Goal: Task Accomplishment & Management: Complete application form

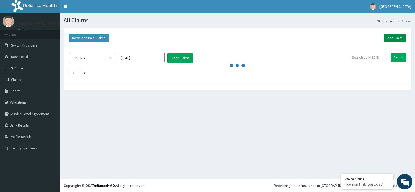
click at [399, 38] on link "Add Claim" at bounding box center [395, 37] width 22 height 9
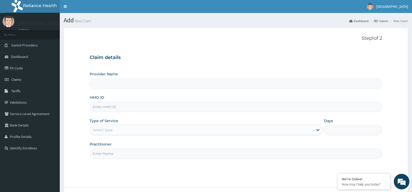
click at [105, 84] on input "Provider Name" at bounding box center [236, 83] width 292 height 10
type input "[GEOGRAPHIC_DATA]"
click at [173, 64] on div "Claim details Provider Name Queen of Peace Hospital HMO ID Type of Service Sele…" at bounding box center [236, 104] width 292 height 109
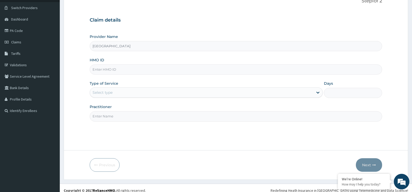
scroll to position [42, 0]
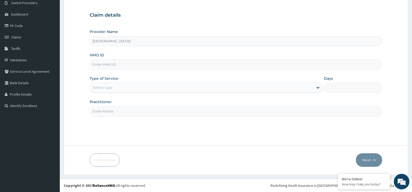
click at [101, 61] on input "HMO ID" at bounding box center [236, 64] width 292 height 10
type input "EMX/10053/D"
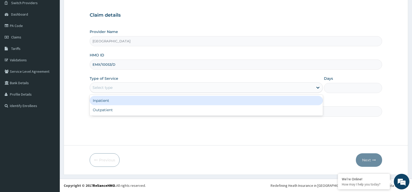
click at [125, 84] on div "Select type" at bounding box center [201, 87] width 223 height 8
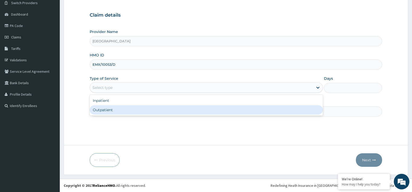
click at [118, 112] on div "Outpatient" at bounding box center [206, 109] width 233 height 9
type input "1"
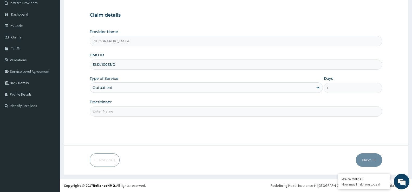
click at [117, 107] on input "Practitioner" at bounding box center [236, 111] width 292 height 10
type input "Dr Iyke"
click at [370, 161] on button "Next" at bounding box center [368, 160] width 26 height 14
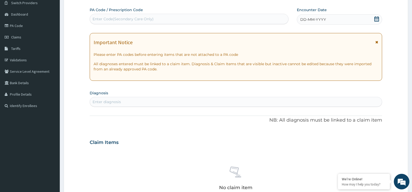
click at [379, 19] on div "DD-MM-YYYY" at bounding box center [339, 19] width 85 height 10
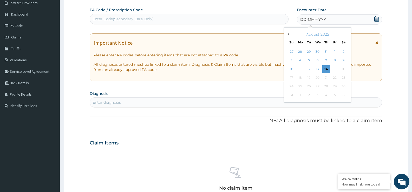
click at [320, 69] on div "13" at bounding box center [317, 69] width 8 height 8
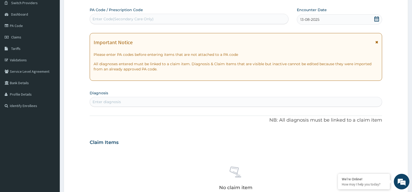
click at [118, 102] on div "Enter diagnosis" at bounding box center [106, 101] width 28 height 5
type input "COUGH"
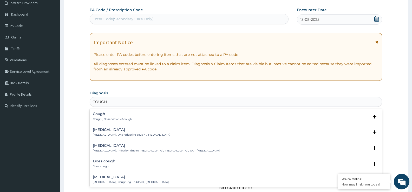
click at [104, 114] on h4 "Cough" at bounding box center [112, 114] width 39 height 4
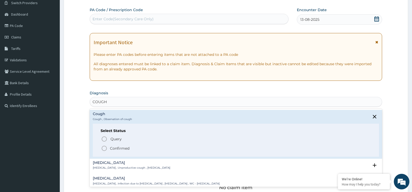
click at [104, 147] on icon "status option filled" at bounding box center [104, 148] width 6 height 6
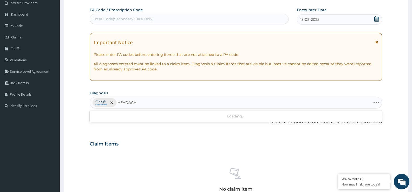
type input "HEADACHE"
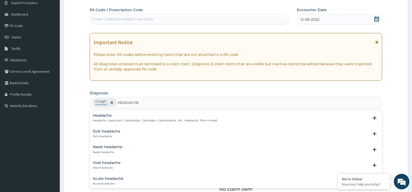
click at [121, 117] on h4 "Headache" at bounding box center [155, 115] width 124 height 4
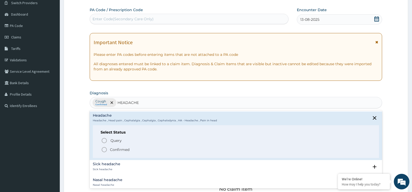
click at [104, 149] on icon "status option filled" at bounding box center [104, 149] width 6 height 6
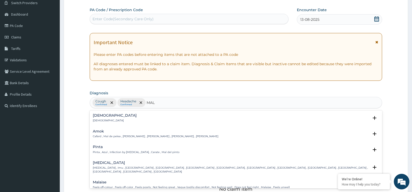
type input "MALA"
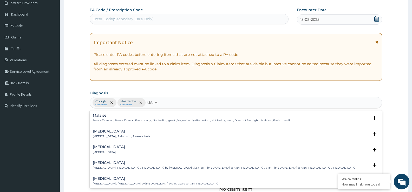
click at [116, 136] on p "Malaria , Paludism , Plasmodiosis" at bounding box center [121, 137] width 57 height 4
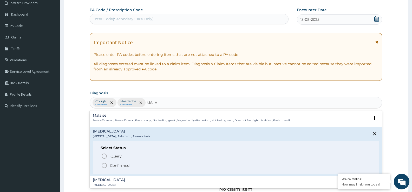
click at [108, 164] on span "Confirmed" at bounding box center [236, 165] width 270 height 6
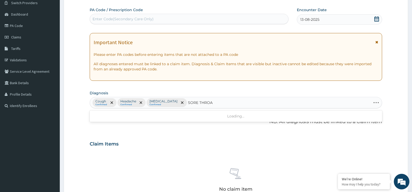
type input "SORE THROAT"
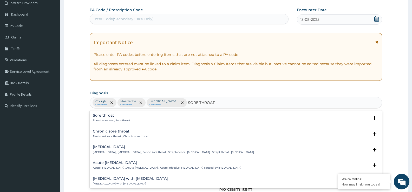
click at [119, 119] on p "Throat soreness , Sore throat" at bounding box center [111, 121] width 37 height 4
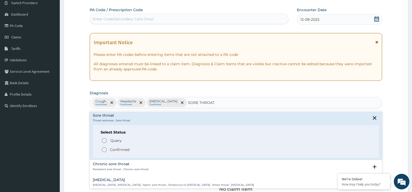
click at [109, 147] on span "Confirmed" at bounding box center [236, 149] width 270 height 6
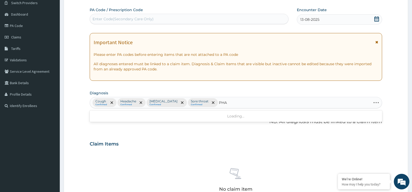
type input "PHAR"
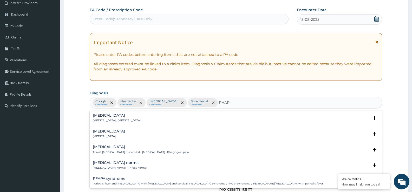
click at [108, 133] on h4 "Pharyngitis" at bounding box center [109, 131] width 32 height 4
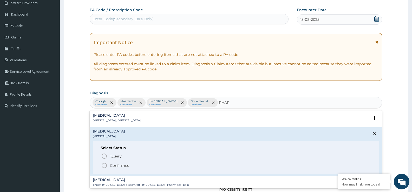
click at [108, 167] on span "Confirmed" at bounding box center [236, 165] width 270 height 6
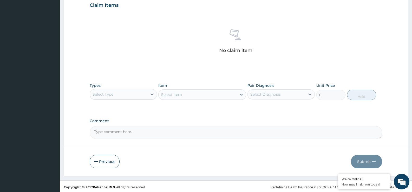
scroll to position [183, 0]
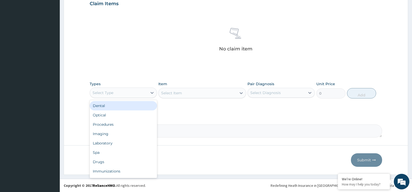
click at [111, 91] on div "Select Type" at bounding box center [102, 92] width 21 height 5
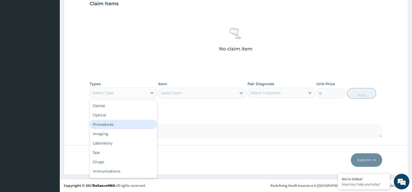
click at [115, 127] on div "Procedures" at bounding box center [123, 124] width 67 height 9
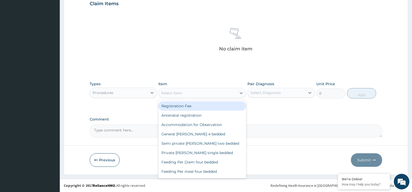
click at [180, 93] on div "Select Item" at bounding box center [171, 92] width 21 height 5
click at [183, 104] on div "Registration Fee" at bounding box center [202, 105] width 88 height 9
type input "2150"
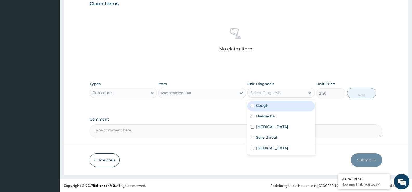
click at [256, 95] on div "Select Diagnosis" at bounding box center [275, 93] width 57 height 8
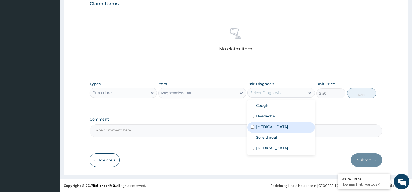
click at [269, 127] on label "[MEDICAL_DATA]" at bounding box center [272, 126] width 32 height 5
checkbox input "true"
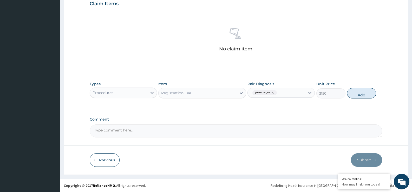
click at [366, 92] on button "Add" at bounding box center [361, 93] width 29 height 10
type input "0"
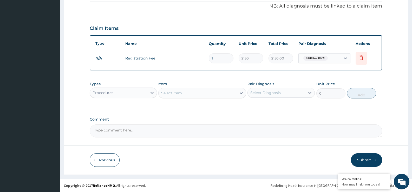
scroll to position [158, 0]
click at [203, 95] on div "Select Item" at bounding box center [197, 93] width 78 height 8
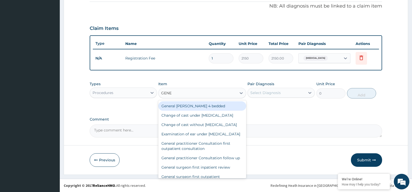
type input "GENER"
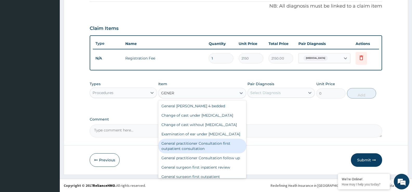
click at [190, 153] on div "General practitioner Consultation first outpatient consultation" at bounding box center [202, 146] width 88 height 15
type input "3547.5"
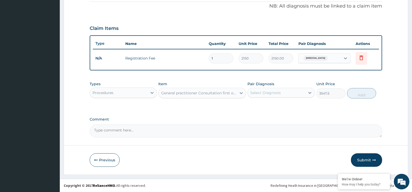
click at [285, 96] on div "Select Diagnosis" at bounding box center [275, 93] width 57 height 8
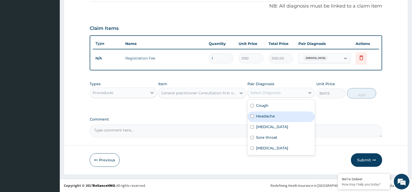
click at [280, 118] on div "Headache" at bounding box center [280, 116] width 67 height 11
checkbox input "true"
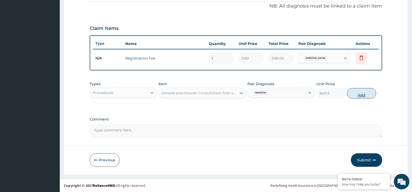
click at [353, 95] on button "Add" at bounding box center [361, 93] width 29 height 10
type input "0"
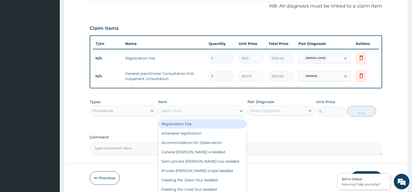
click at [172, 111] on div "Select Item" at bounding box center [171, 110] width 21 height 5
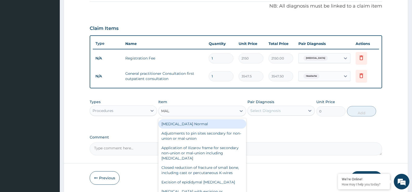
scroll to position [176, 0]
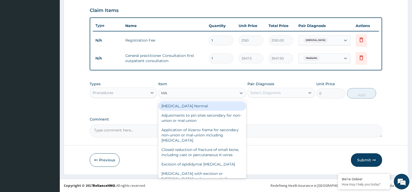
type input "M"
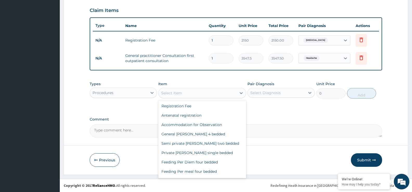
click at [135, 94] on div "Procedures" at bounding box center [118, 93] width 57 height 8
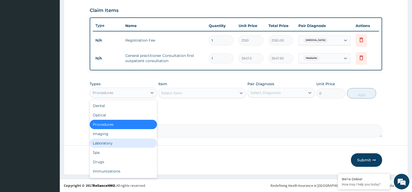
click at [115, 142] on div "Laboratory" at bounding box center [123, 142] width 67 height 9
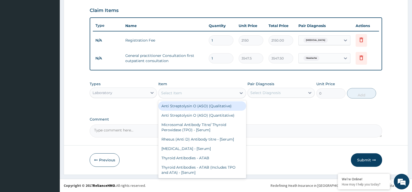
click at [173, 93] on div "Select Item" at bounding box center [171, 92] width 21 height 5
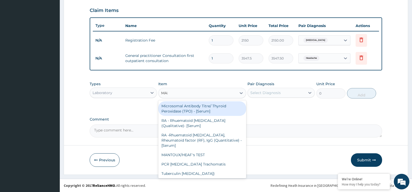
type input "MALA"
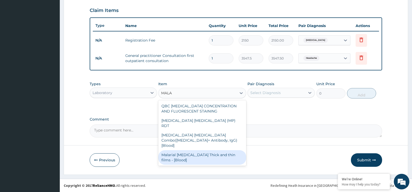
click at [201, 150] on div "Malarial [MEDICAL_DATA] Thick and thin films - [Blood]" at bounding box center [202, 157] width 88 height 15
type input "1612.5"
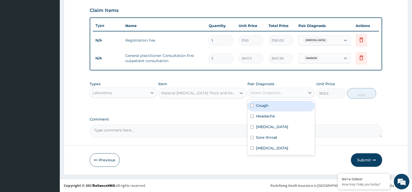
click at [300, 94] on div "Select Diagnosis" at bounding box center [275, 93] width 57 height 8
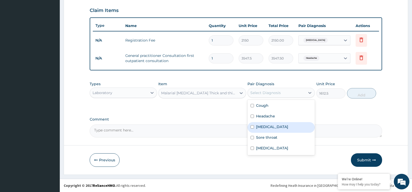
drag, startPoint x: 283, startPoint y: 124, endPoint x: 301, endPoint y: 115, distance: 19.6
click at [284, 123] on div "[MEDICAL_DATA]" at bounding box center [280, 127] width 67 height 11
checkbox input "true"
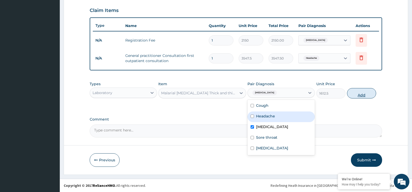
click at [366, 94] on button "Add" at bounding box center [361, 93] width 29 height 10
type input "0"
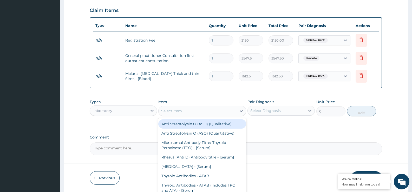
click at [171, 111] on div "Select Item" at bounding box center [171, 110] width 21 height 5
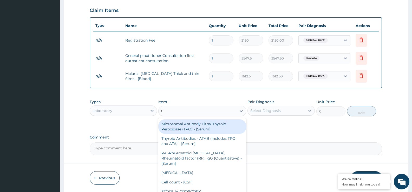
type input "CBC"
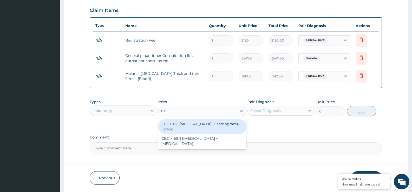
click at [186, 125] on div "FBC CBC-[MEDICAL_DATA] (Haemogram) - [Blood]" at bounding box center [202, 126] width 88 height 15
type input "4300"
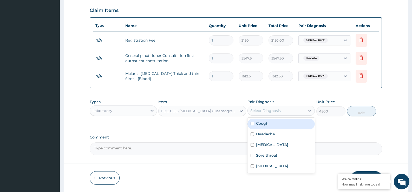
click at [261, 111] on div "Select Diagnosis" at bounding box center [265, 110] width 30 height 5
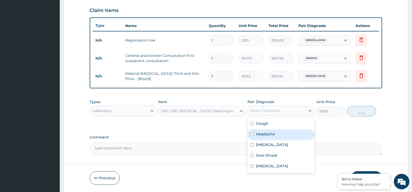
click at [275, 138] on div "Headache" at bounding box center [280, 134] width 67 height 11
checkbox input "true"
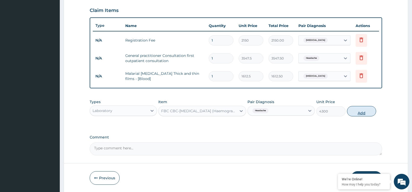
click at [351, 110] on button "Add" at bounding box center [361, 111] width 29 height 10
type input "0"
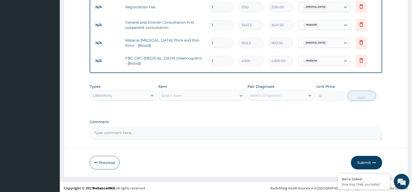
scroll to position [212, 0]
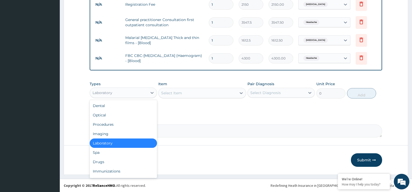
click at [117, 92] on div "Laboratory" at bounding box center [118, 93] width 57 height 8
click at [104, 164] on div "Drugs" at bounding box center [123, 161] width 67 height 9
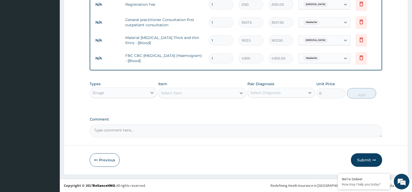
click at [171, 93] on div "Select Item" at bounding box center [171, 92] width 21 height 5
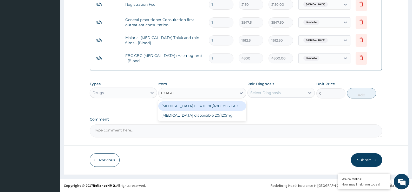
type input "COARTE"
click at [173, 106] on div "[MEDICAL_DATA] FORTE 80/480 BY 6 TAB" at bounding box center [202, 105] width 88 height 9
type input "408.5"
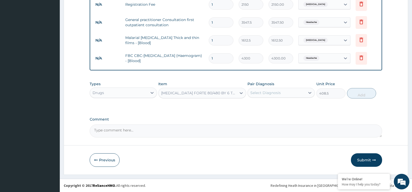
click at [294, 93] on div "Select Diagnosis" at bounding box center [275, 93] width 57 height 8
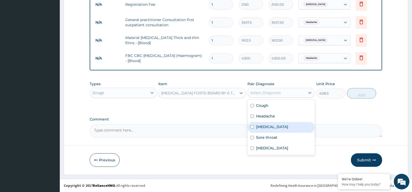
click at [289, 125] on div "[MEDICAL_DATA]" at bounding box center [280, 127] width 67 height 11
checkbox input "true"
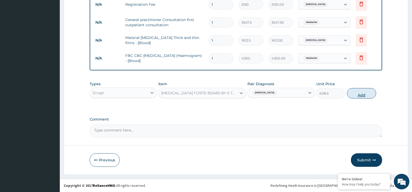
click at [357, 95] on button "Add" at bounding box center [361, 93] width 29 height 10
type input "0"
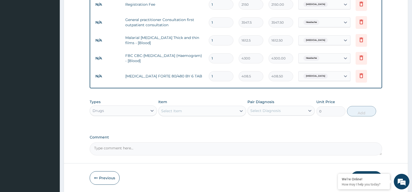
click at [163, 110] on div "Select Item" at bounding box center [171, 110] width 21 height 5
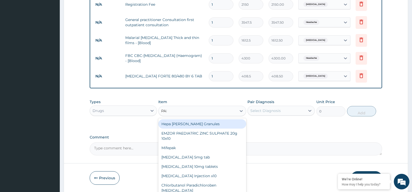
type input "PARA"
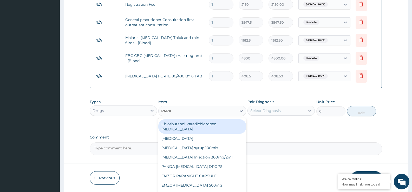
scroll to position [230, 0]
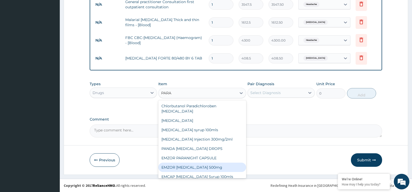
click at [193, 164] on div "EMZOR [MEDICAL_DATA] 500mg" at bounding box center [202, 167] width 88 height 9
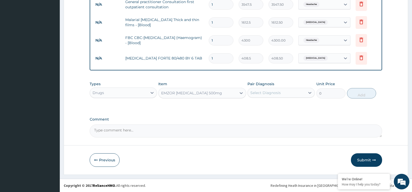
type input "21.5"
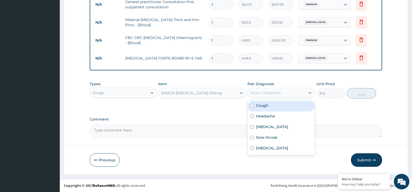
click at [266, 95] on div "Select Diagnosis" at bounding box center [265, 92] width 30 height 5
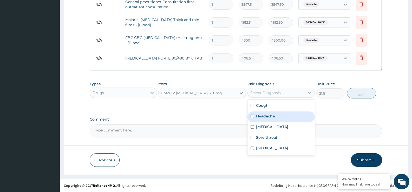
click at [267, 112] on div "Headache" at bounding box center [280, 116] width 67 height 11
checkbox input "true"
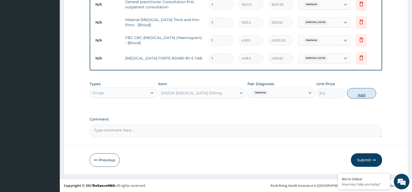
click at [358, 94] on button "Add" at bounding box center [361, 93] width 29 height 10
type input "0"
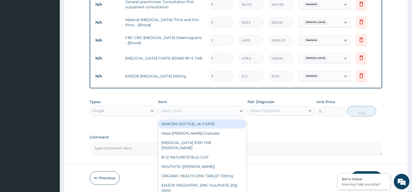
click at [174, 109] on div "Select Item" at bounding box center [171, 110] width 21 height 5
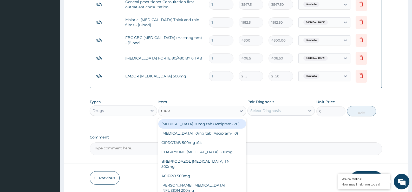
type input "CIPRO"
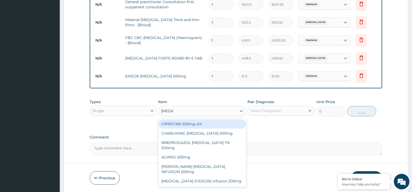
click at [182, 122] on div "CIPROTAB 500mg x14" at bounding box center [202, 123] width 88 height 9
type input "290.25"
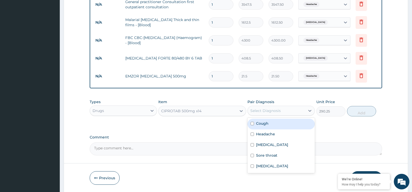
click at [283, 111] on div "Select Diagnosis" at bounding box center [275, 110] width 57 height 8
click at [212, 113] on div "CIPROTAB 500mg x14" at bounding box center [197, 111] width 78 height 8
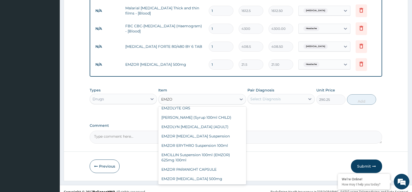
scroll to position [247, 0]
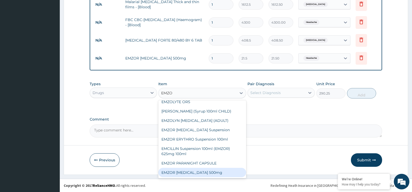
type input "EMZOL"
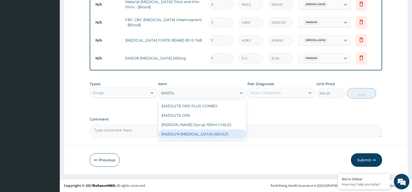
click at [226, 137] on div "EMZOLYN EXPECTORANT (ADULT)" at bounding box center [202, 133] width 88 height 9
type input "1075"
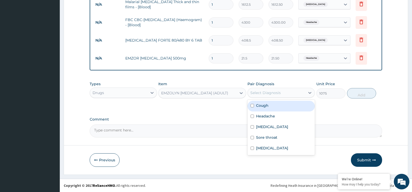
click at [266, 93] on div "Select Diagnosis" at bounding box center [265, 92] width 30 height 5
click at [266, 104] on label "Cough" at bounding box center [262, 105] width 12 height 5
checkbox input "true"
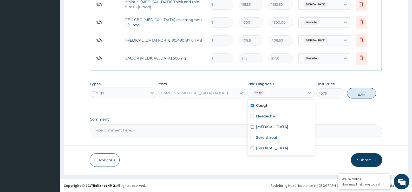
click at [362, 94] on button "Add" at bounding box center [361, 93] width 29 height 10
type input "0"
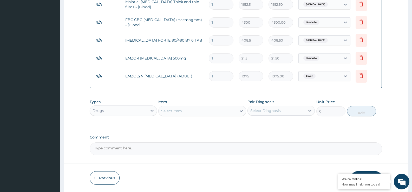
click at [172, 111] on div "Select Item" at bounding box center [171, 110] width 21 height 5
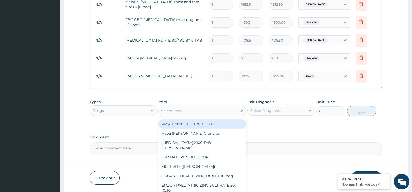
type input "I"
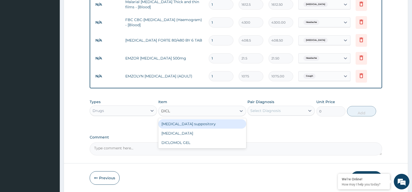
type input "DICLO"
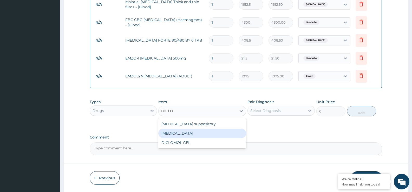
click at [176, 135] on div "Diclofenac" at bounding box center [202, 133] width 88 height 9
type input "322.5"
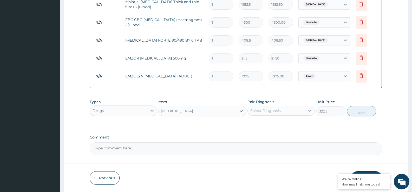
click at [265, 111] on div "Select Diagnosis" at bounding box center [265, 110] width 30 height 5
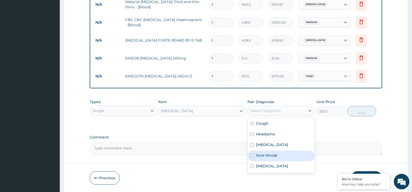
click at [278, 159] on div "Sore throat" at bounding box center [280, 156] width 67 height 11
checkbox input "true"
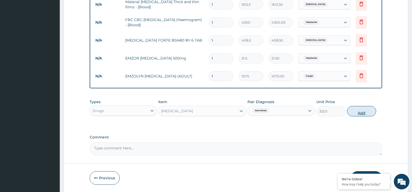
click at [365, 113] on button "Add" at bounding box center [361, 111] width 29 height 10
type input "0"
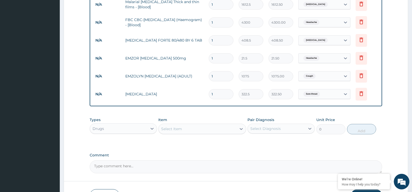
click at [176, 126] on div "Select Item" at bounding box center [171, 128] width 21 height 5
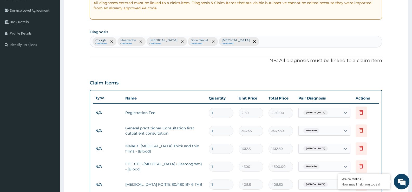
scroll to position [92, 0]
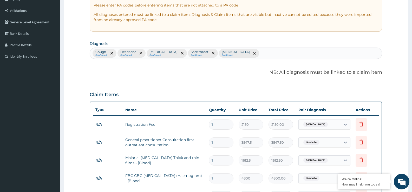
click at [234, 50] on div "Cough Confirmed Headache Confirmed Malaria Confirmed Sore throat Confirmed Phar…" at bounding box center [236, 53] width 292 height 11
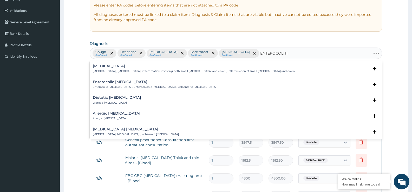
type input "ENTEROCOLITIS"
click at [165, 70] on p "Enterocolitis , Enterocolitis, inflammation involving both small intestine and …" at bounding box center [194, 71] width 202 height 4
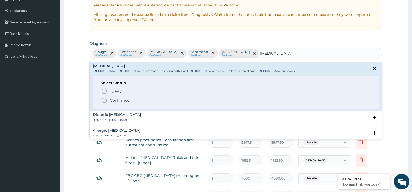
click at [133, 101] on span "Confirmed" at bounding box center [236, 100] width 270 height 6
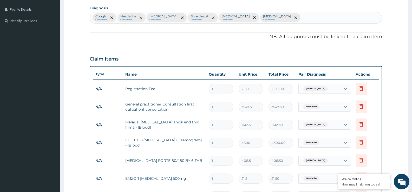
scroll to position [221, 0]
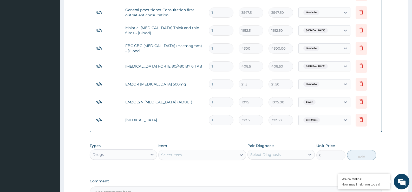
click at [178, 153] on div "Select Item" at bounding box center [171, 154] width 21 height 5
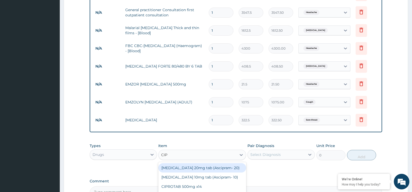
type input "CIPR"
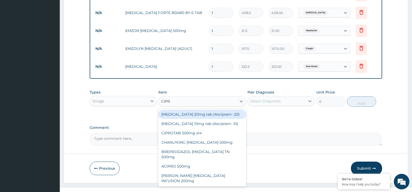
scroll to position [283, 0]
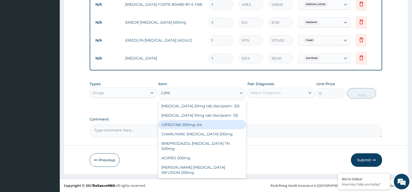
click at [191, 124] on div "CIPROTAB 500mg x14" at bounding box center [202, 124] width 88 height 9
type input "290.25"
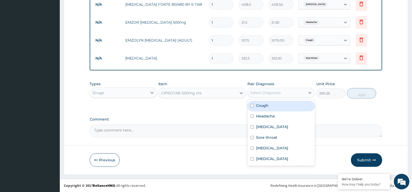
click at [261, 92] on div "Select Diagnosis" at bounding box center [265, 92] width 30 height 5
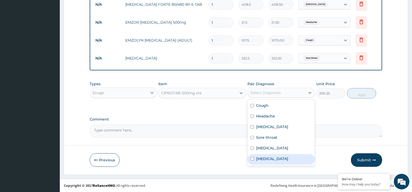
click at [270, 161] on label "Enterocolitis" at bounding box center [272, 158] width 32 height 5
checkbox input "true"
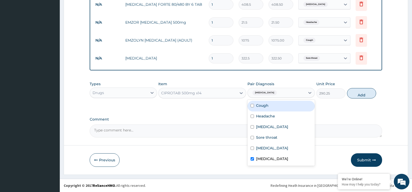
click at [350, 95] on button "Add" at bounding box center [361, 93] width 29 height 10
type input "0"
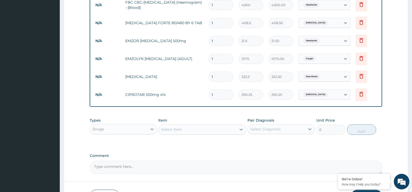
scroll to position [205, 0]
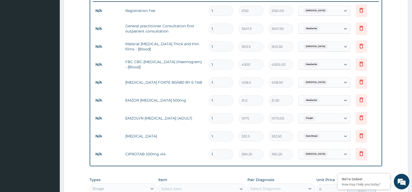
click at [222, 154] on input "1" at bounding box center [221, 154] width 25 height 10
type input "10"
type input "2902.50"
type input "10"
click at [218, 102] on input "1" at bounding box center [221, 100] width 25 height 10
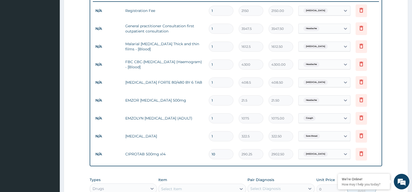
type input "12"
type input "258.00"
type input "12"
click at [218, 83] on input "1" at bounding box center [221, 82] width 25 height 10
type input "0.00"
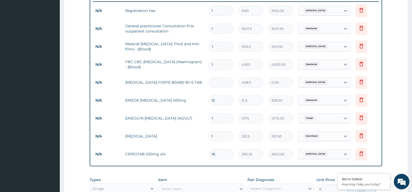
type input "6"
type input "2451.00"
type input "7"
type input "2859.50"
type input "8"
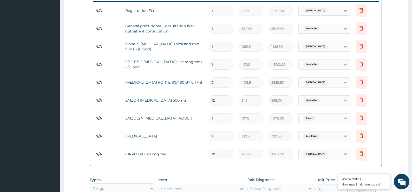
type input "3268.00"
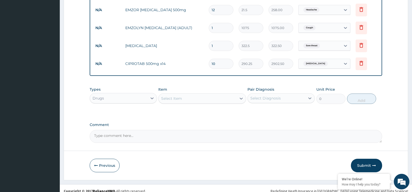
scroll to position [301, 0]
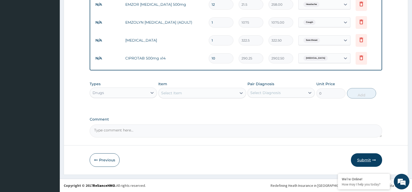
type input "8"
click at [375, 160] on icon "button" at bounding box center [374, 160] width 4 height 4
click at [370, 160] on button "Submit" at bounding box center [366, 160] width 31 height 14
click at [360, 157] on button "Submit" at bounding box center [366, 160] width 31 height 14
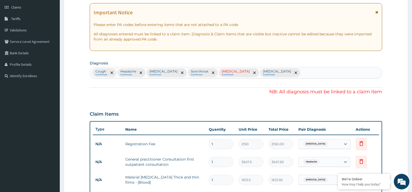
scroll to position [68, 0]
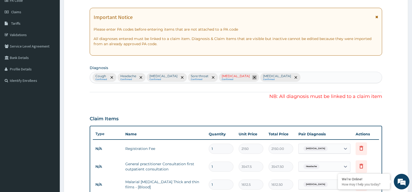
click at [253, 77] on icon "remove selection option" at bounding box center [254, 77] width 3 height 3
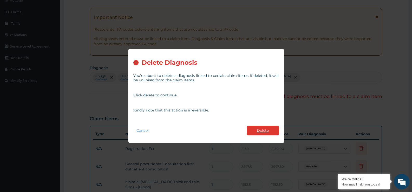
click at [261, 132] on button "Delete" at bounding box center [262, 131] width 32 height 10
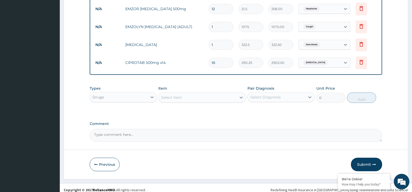
scroll to position [301, 0]
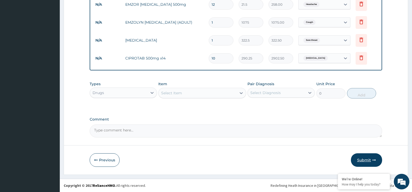
click at [362, 161] on button "Submit" at bounding box center [366, 160] width 31 height 14
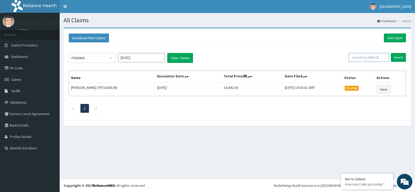
click at [366, 57] on input "text" at bounding box center [369, 57] width 41 height 9
type input "EMX/10053/D"
click at [398, 55] on input "Search" at bounding box center [398, 57] width 15 height 9
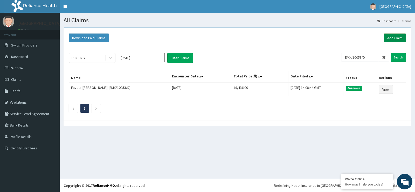
click at [398, 38] on link "Add Claim" at bounding box center [395, 37] width 22 height 9
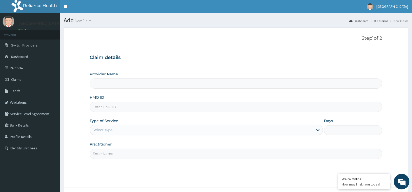
click at [100, 106] on input "HMO ID" at bounding box center [236, 107] width 292 height 10
click at [126, 80] on input "Provider Name" at bounding box center [236, 83] width 292 height 10
click at [117, 85] on input "Provider Name" at bounding box center [236, 83] width 292 height 10
click at [94, 107] on input "HMO ID" at bounding box center [236, 107] width 292 height 10
click at [194, 66] on div "Claim details Provider Name HMO ID Type of Service Select type Days Practitioner" at bounding box center [236, 104] width 292 height 109
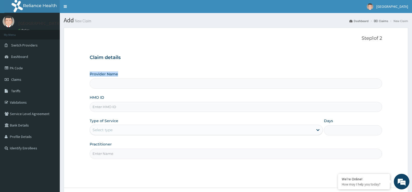
type input "[GEOGRAPHIC_DATA]"
click at [101, 105] on input "HMO ID" at bounding box center [236, 107] width 292 height 10
type input "ERM/10110/A"
click at [101, 129] on div "Select type" at bounding box center [102, 129] width 20 height 5
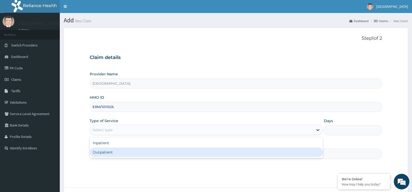
click at [102, 151] on div "Outpatient" at bounding box center [206, 151] width 233 height 9
type input "1"
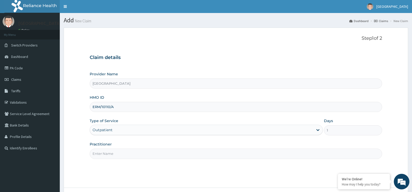
click at [102, 151] on input "Practitioner" at bounding box center [236, 154] width 292 height 10
type input "DR ROSELINE"
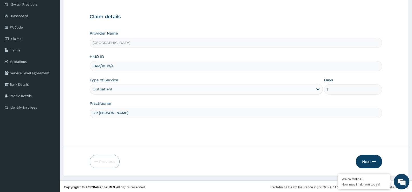
scroll to position [42, 0]
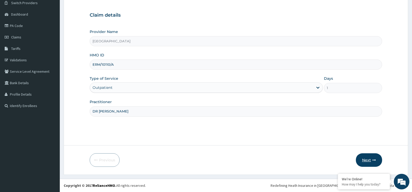
click at [371, 162] on button "Next" at bounding box center [368, 160] width 26 height 14
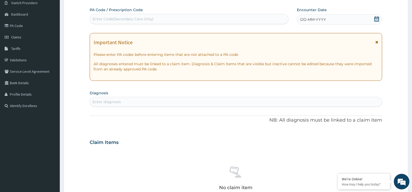
click at [377, 19] on icon at bounding box center [376, 18] width 5 height 5
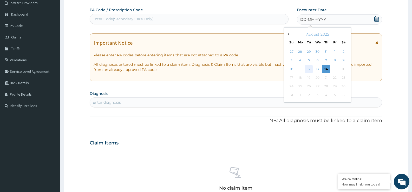
click at [309, 68] on div "12" at bounding box center [309, 69] width 8 height 8
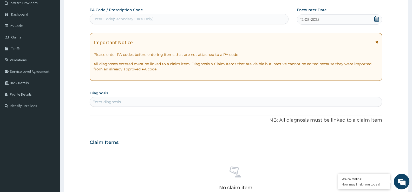
click at [101, 101] on div "Enter diagnosis" at bounding box center [106, 101] width 28 height 5
type input "DIZZINE"
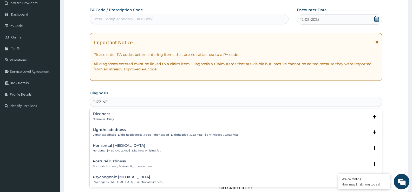
click at [146, 114] on div "Dizziness Dizziness , Dizzy" at bounding box center [236, 116] width 286 height 9
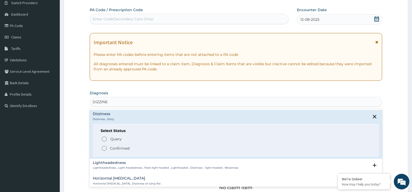
click at [105, 147] on icon "status option filled" at bounding box center [104, 148] width 6 height 6
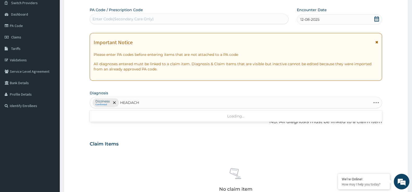
type input "HEADACHE"
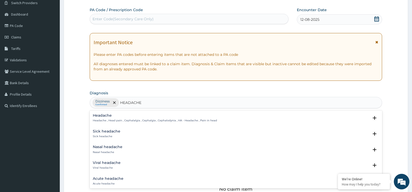
click at [113, 115] on h4 "Headache" at bounding box center [155, 115] width 124 height 4
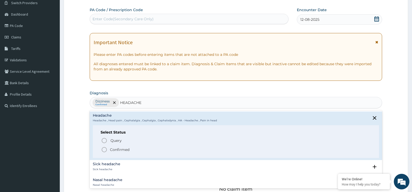
click at [105, 147] on circle "status option filled" at bounding box center [104, 149] width 5 height 5
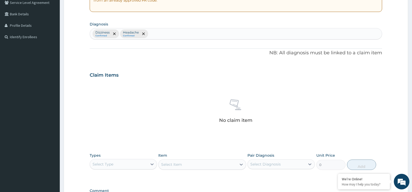
scroll to position [120, 0]
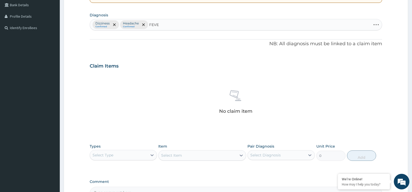
type input "FEVER"
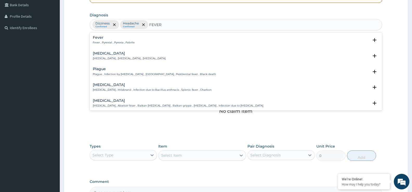
click at [125, 41] on div "Fever Fever , Pyrexial , Pyrexia , Febrile" at bounding box center [114, 40] width 42 height 9
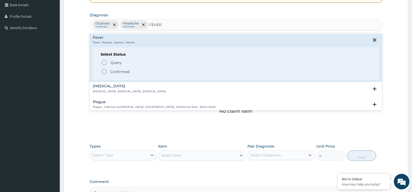
click at [124, 69] on span "Confirmed" at bounding box center [236, 72] width 270 height 6
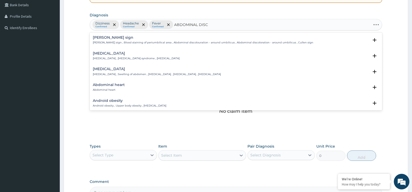
type input "ABDOMINAL DISCO"
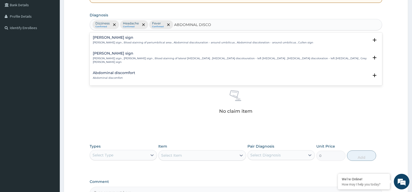
click at [125, 71] on h4 "Abdominal discomfort" at bounding box center [114, 73] width 42 height 4
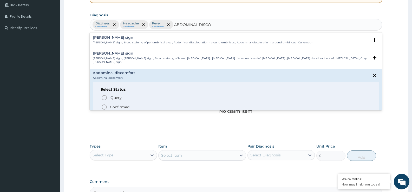
drag, startPoint x: 118, startPoint y: 102, endPoint x: 120, endPoint y: 100, distance: 2.8
click at [118, 104] on p "Confirmed" at bounding box center [119, 106] width 19 height 5
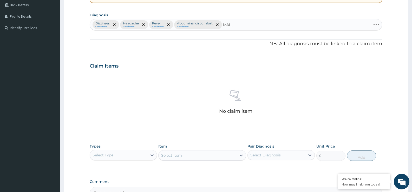
type input "MALA"
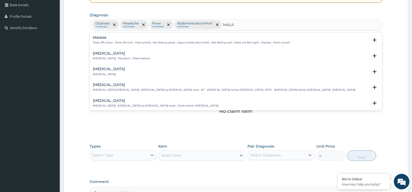
click at [115, 58] on p "Malaria , Paludism , Plasmodiosis" at bounding box center [121, 59] width 57 height 4
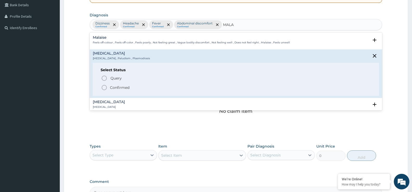
click at [110, 88] on span "Confirmed" at bounding box center [236, 87] width 270 height 6
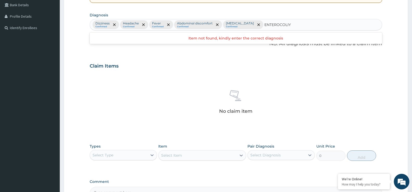
type input "ENTEROCOLI"
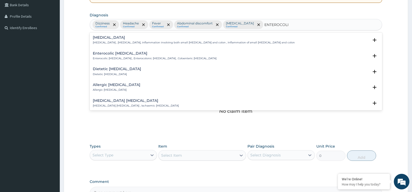
click at [124, 36] on h4 "Enterocolitis" at bounding box center [194, 38] width 202 height 4
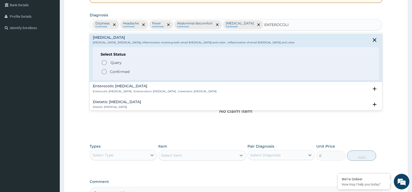
click at [109, 69] on span "Confirmed" at bounding box center [236, 72] width 270 height 6
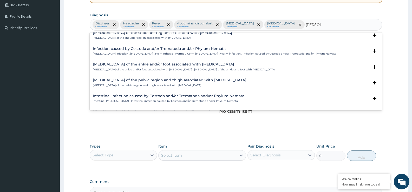
scroll to position [66, 0]
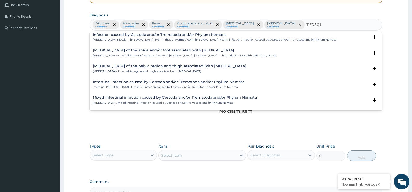
type input "HELMIN"
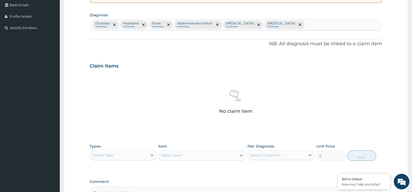
drag, startPoint x: 131, startPoint y: 63, endPoint x: 130, endPoint y: 52, distance: 10.8
click at [130, 52] on div "PA Code / Prescription Code Enter Code(Secondary Care Only) Encounter Date 12-0…" at bounding box center [236, 64] width 292 height 270
click at [283, 25] on div "Dizziness Confirmed Headache Confirmed Fever Confirmed Abdominal discomfort Con…" at bounding box center [236, 24] width 292 height 11
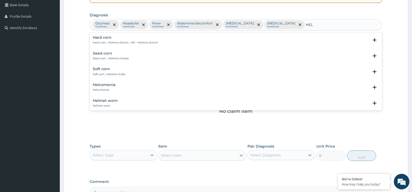
type input "HELM"
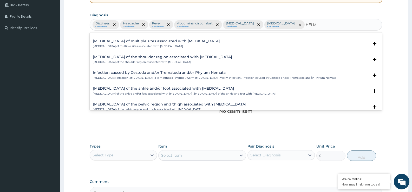
scroll to position [52, 0]
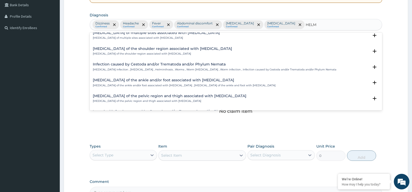
click at [191, 62] on h4 "Infection caused by Cestoda and/or Trematoda and/or Phylum Nemata" at bounding box center [214, 64] width 243 height 4
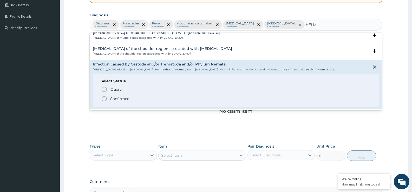
click at [115, 97] on p "Confirmed" at bounding box center [119, 98] width 19 height 5
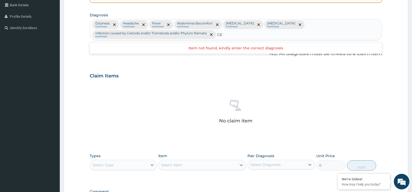
type input "G"
type input "MALA"
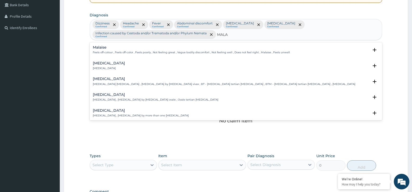
click at [100, 46] on h4 "Malaise" at bounding box center [191, 47] width 197 height 4
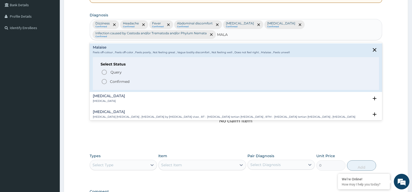
click at [104, 81] on icon "status option filled" at bounding box center [104, 81] width 6 height 6
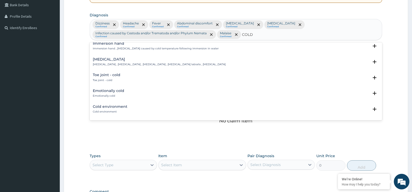
scroll to position [286, 0]
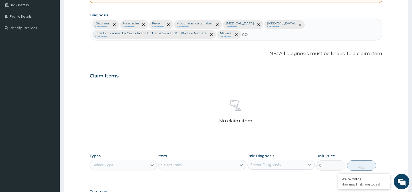
type input "C"
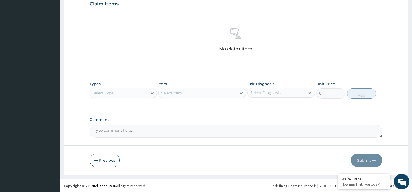
scroll to position [192, 0]
click at [129, 92] on div "Select Type" at bounding box center [118, 93] width 57 height 8
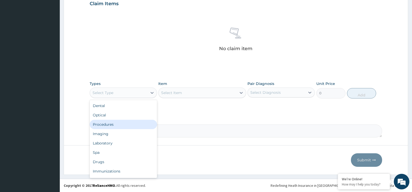
click at [127, 122] on div "Procedures" at bounding box center [123, 124] width 67 height 9
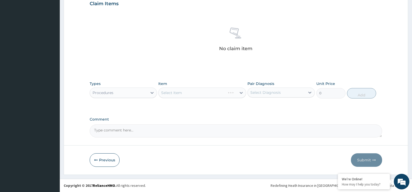
click at [176, 95] on div "Select Item" at bounding box center [202, 93] width 88 height 10
click at [176, 92] on div "Select Item" at bounding box center [171, 92] width 21 height 5
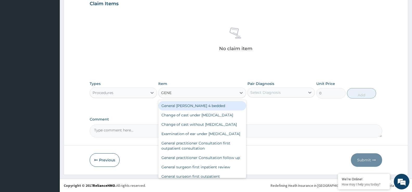
type input "GENER"
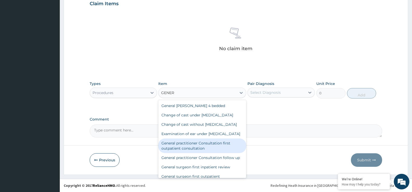
click at [201, 153] on div "General practitioner Consultation first outpatient consultation" at bounding box center [202, 145] width 88 height 15
type input "3547.5"
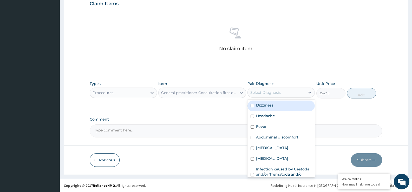
click at [267, 94] on div "Select Diagnosis" at bounding box center [265, 92] width 30 height 5
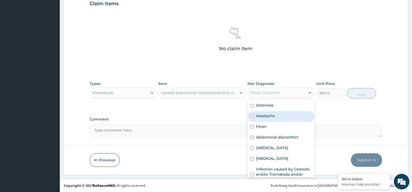
click at [282, 117] on div "Headache" at bounding box center [280, 116] width 67 height 11
checkbox input "true"
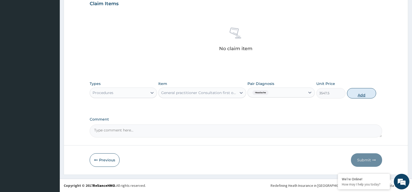
click at [355, 91] on button "Add" at bounding box center [361, 93] width 29 height 10
type input "0"
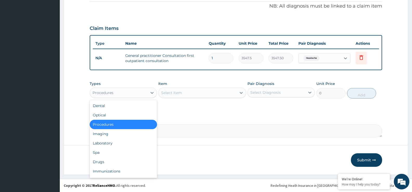
click at [145, 94] on div "Procedures" at bounding box center [118, 93] width 57 height 8
click at [125, 142] on div "Laboratory" at bounding box center [123, 142] width 67 height 9
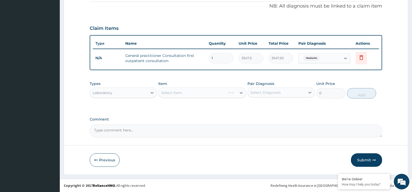
click at [167, 91] on div "Select Item" at bounding box center [202, 93] width 88 height 10
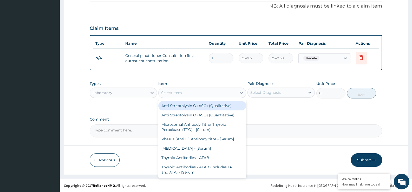
click at [166, 95] on div "Select Item" at bounding box center [171, 92] width 21 height 5
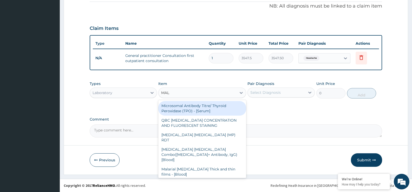
type input "MALA"
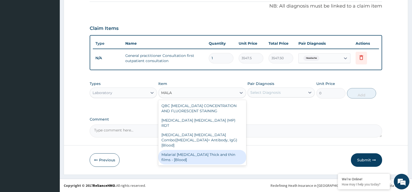
click at [179, 150] on div "Malarial Parasite Thick and thin films - [Blood]" at bounding box center [202, 157] width 88 height 15
type input "1612.5"
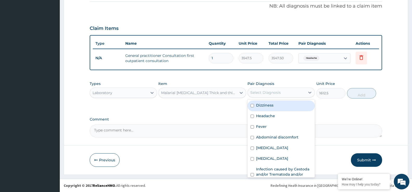
click at [258, 94] on div "Select Diagnosis" at bounding box center [265, 92] width 30 height 5
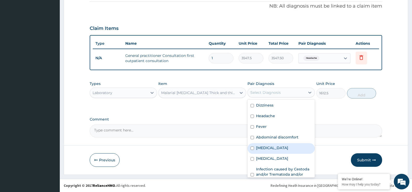
click at [272, 146] on div "Malaria" at bounding box center [280, 148] width 67 height 11
checkbox input "true"
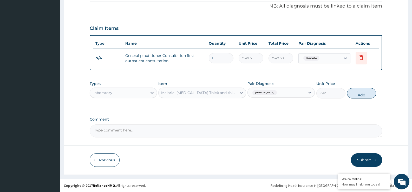
click at [361, 91] on button "Add" at bounding box center [361, 93] width 29 height 10
type input "0"
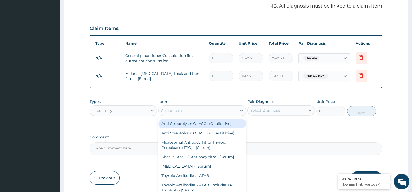
click at [167, 110] on div "Select Item" at bounding box center [171, 110] width 21 height 5
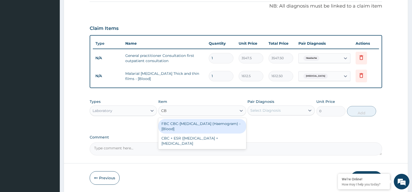
type input "CBC"
click at [188, 126] on div "FBC CBC-Complete Blood Count (Haemogram) - [Blood]" at bounding box center [202, 126] width 88 height 15
type input "4300"
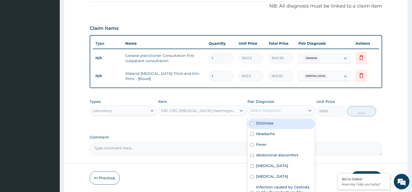
click at [272, 111] on div "Select Diagnosis" at bounding box center [265, 110] width 30 height 5
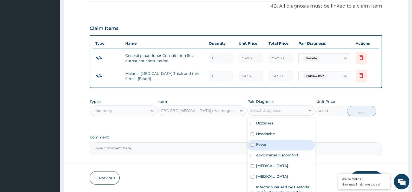
click at [273, 144] on div "Fever" at bounding box center [280, 145] width 67 height 11
checkbox input "true"
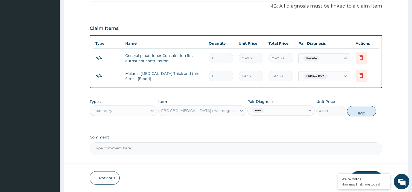
click at [358, 111] on button "Add" at bounding box center [361, 111] width 29 height 10
type input "0"
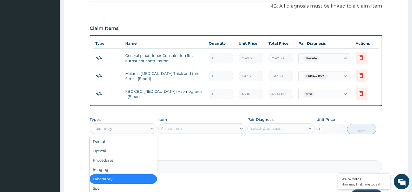
click at [123, 129] on div "Laboratory" at bounding box center [118, 128] width 57 height 8
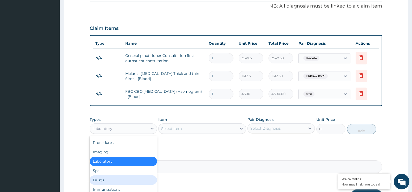
click at [105, 180] on div "Drugs" at bounding box center [123, 179] width 67 height 9
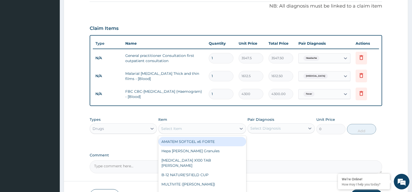
click at [163, 130] on div "Select Item" at bounding box center [171, 128] width 21 height 5
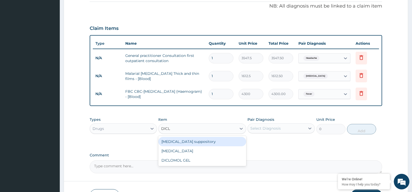
type input "DICLO"
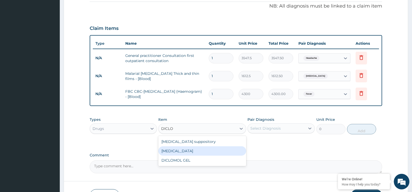
click at [186, 150] on div "[MEDICAL_DATA]" at bounding box center [202, 150] width 88 height 9
type input "322.5"
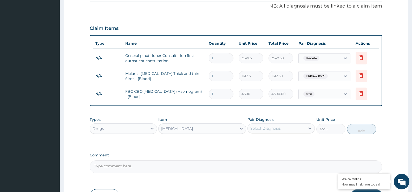
click at [267, 130] on div "Select Diagnosis" at bounding box center [265, 128] width 30 height 5
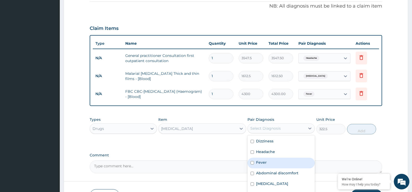
scroll to position [20, 0]
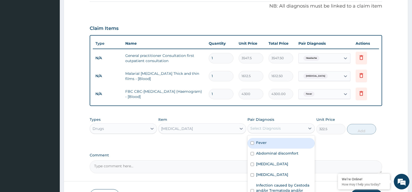
click at [268, 144] on div "Fever" at bounding box center [280, 143] width 67 height 11
checkbox input "true"
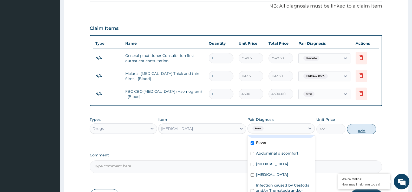
click at [359, 129] on button "Add" at bounding box center [361, 129] width 29 height 10
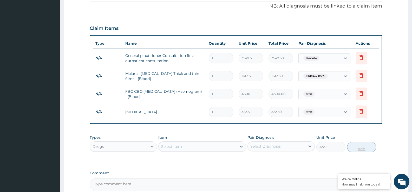
type input "0"
click at [171, 147] on div "Select Item" at bounding box center [171, 146] width 21 height 5
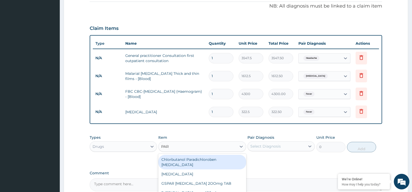
type input "PARA"
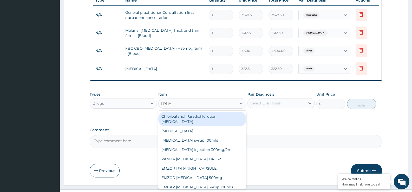
scroll to position [220, 0]
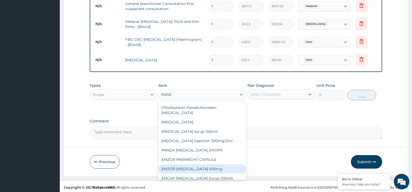
click at [215, 165] on div "EMZOR [MEDICAL_DATA] 500mg" at bounding box center [202, 168] width 88 height 9
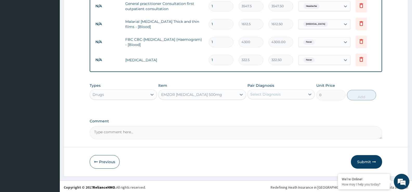
type input "21.5"
click at [264, 93] on div "Select Diagnosis" at bounding box center [265, 94] width 30 height 5
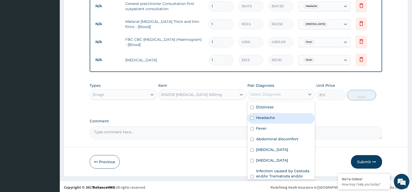
click at [270, 117] on label "Headache" at bounding box center [265, 117] width 19 height 5
checkbox input "true"
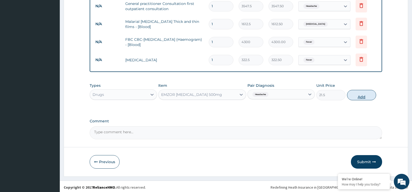
click at [367, 95] on button "Add" at bounding box center [361, 95] width 29 height 10
type input "0"
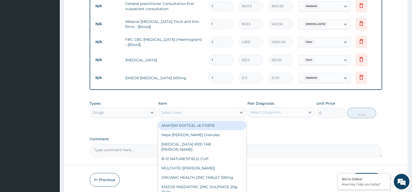
click at [182, 114] on div "Select Item" at bounding box center [171, 112] width 21 height 5
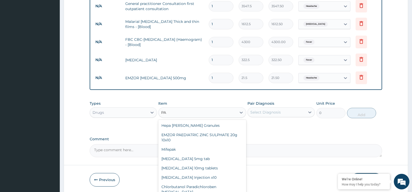
type input "P"
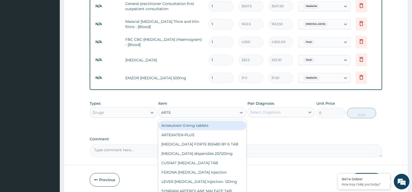
type input "ARTEM"
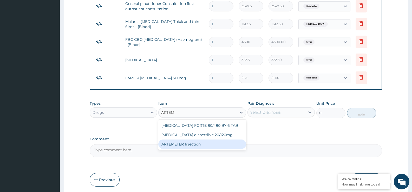
click at [198, 142] on div "ARTEMETER Injection" at bounding box center [202, 143] width 88 height 9
type input "1000"
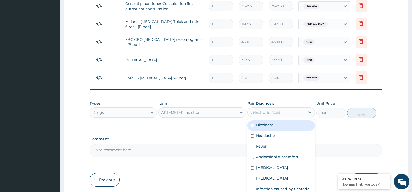
click at [281, 111] on div "Select Diagnosis" at bounding box center [275, 112] width 57 height 8
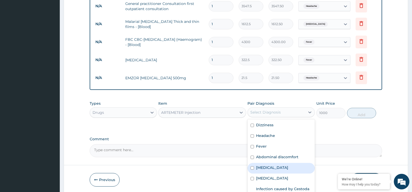
click at [277, 167] on div "[MEDICAL_DATA]" at bounding box center [280, 168] width 67 height 11
checkbox input "true"
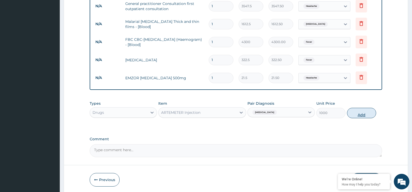
click at [361, 116] on button "Add" at bounding box center [361, 113] width 29 height 10
type input "0"
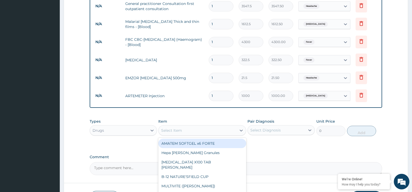
click at [180, 128] on div "Select Item" at bounding box center [171, 130] width 21 height 5
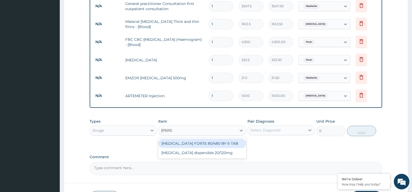
type input "COART"
click at [188, 143] on div "[MEDICAL_DATA] FORTE 80/480 BY 6 TAB" at bounding box center [202, 143] width 88 height 9
type input "408.5"
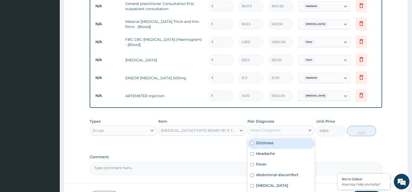
click at [255, 129] on div "Select Diagnosis" at bounding box center [265, 129] width 30 height 5
click at [277, 143] on div "Dizziness" at bounding box center [280, 143] width 67 height 11
checkbox input "true"
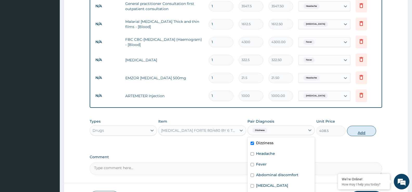
click at [364, 132] on button "Add" at bounding box center [361, 131] width 29 height 10
type input "0"
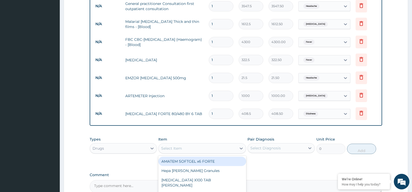
click at [184, 146] on div "Select Item" at bounding box center [197, 148] width 78 height 8
type input "CIPR"
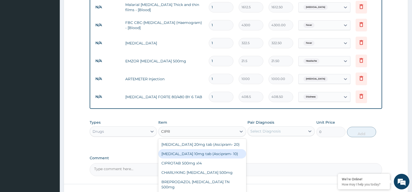
scroll to position [246, 0]
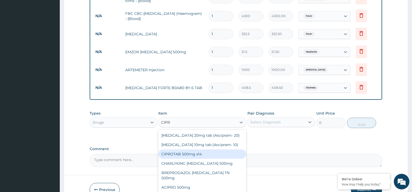
click at [186, 154] on div "CIPROTAB 500mg x14" at bounding box center [202, 153] width 88 height 9
type input "290.25"
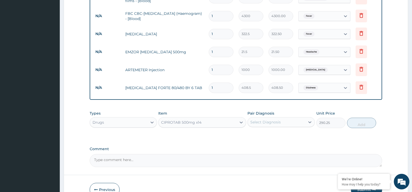
click at [260, 123] on div "Select Diagnosis" at bounding box center [265, 121] width 30 height 5
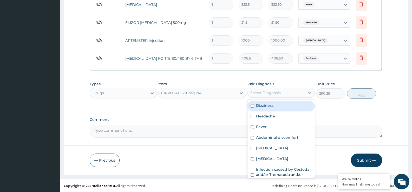
scroll to position [275, 0]
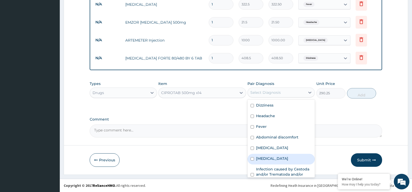
drag, startPoint x: 268, startPoint y: 160, endPoint x: 275, endPoint y: 158, distance: 7.2
click at [268, 160] on label "[MEDICAL_DATA]" at bounding box center [272, 158] width 32 height 5
checkbox input "true"
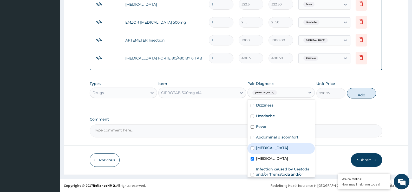
click at [358, 94] on button "Add" at bounding box center [361, 93] width 29 height 10
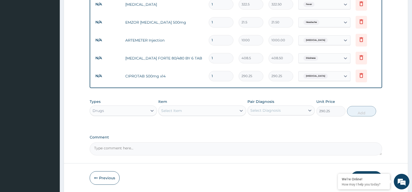
type input "0"
click at [176, 111] on div "Select Item" at bounding box center [171, 110] width 21 height 5
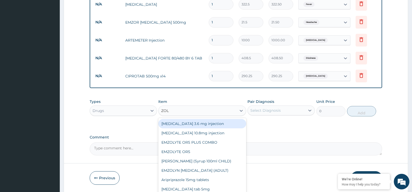
type input "ZOLA"
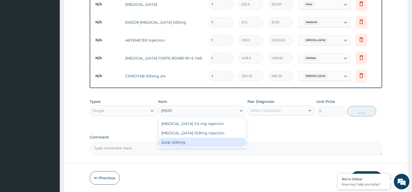
click at [185, 143] on div "Zolat 400mg" at bounding box center [202, 142] width 88 height 9
type input "376.25"
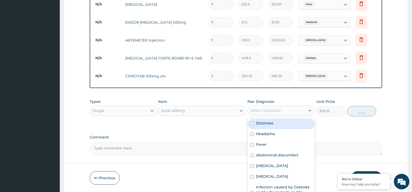
click at [268, 109] on div "Select Diagnosis" at bounding box center [265, 110] width 30 height 5
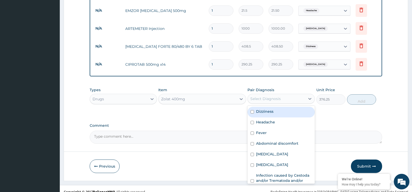
scroll to position [293, 0]
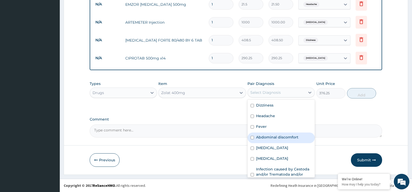
click at [272, 136] on label "Abdominal discomfort" at bounding box center [277, 137] width 42 height 5
checkbox input "true"
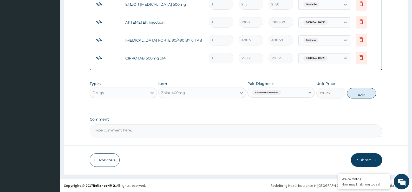
click at [360, 96] on button "Add" at bounding box center [361, 93] width 29 height 10
type input "0"
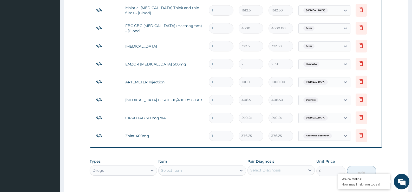
scroll to position [241, 0]
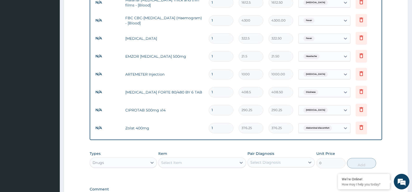
type input "0.00"
type input "2"
type input "752.50"
type input "2"
click at [220, 112] on input "1" at bounding box center [221, 110] width 25 height 10
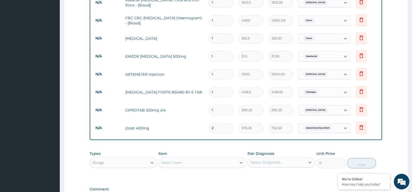
type input "10"
type input "2902.50"
type input "10"
click at [213, 92] on input "1" at bounding box center [221, 92] width 25 height 10
type input "0.00"
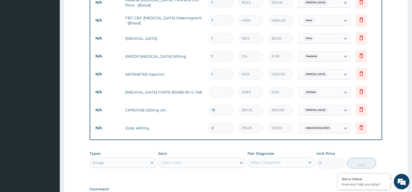
type input "6"
type input "2451.00"
type input "6"
click at [214, 74] on input "1" at bounding box center [221, 74] width 25 height 10
click at [216, 57] on input "1" at bounding box center [221, 56] width 25 height 10
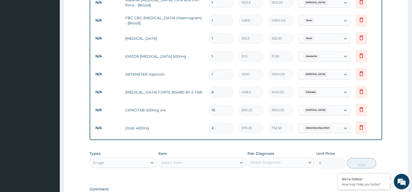
type input "12"
type input "258.00"
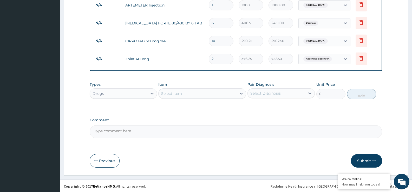
scroll to position [311, 0]
type input "12"
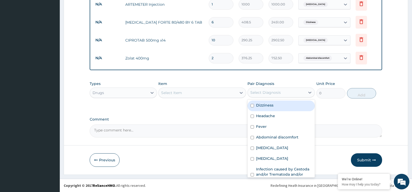
click at [280, 95] on div "Select Diagnosis" at bounding box center [275, 92] width 57 height 8
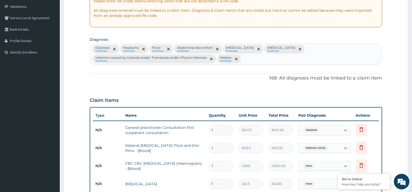
scroll to position [77, 0]
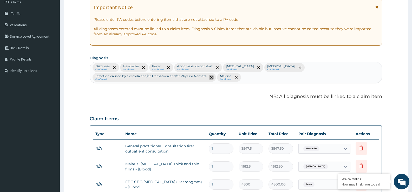
click at [210, 77] on icon "remove selection option" at bounding box center [211, 77] width 3 height 3
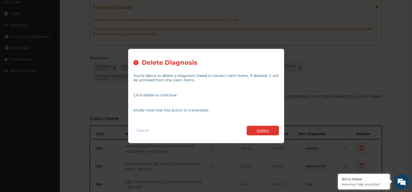
click at [256, 131] on button "Delete" at bounding box center [262, 131] width 32 height 10
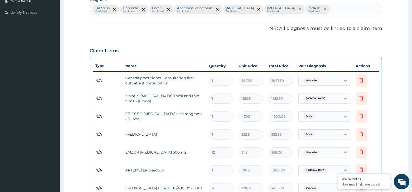
scroll to position [129, 0]
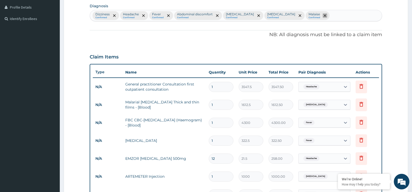
click at [322, 14] on span "remove selection option" at bounding box center [324, 15] width 5 height 5
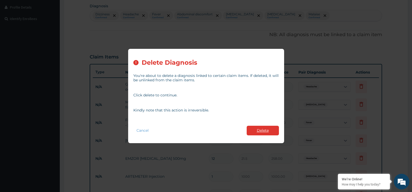
click at [271, 133] on button "Delete" at bounding box center [262, 131] width 32 height 10
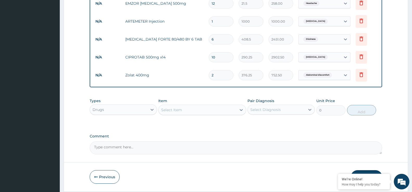
scroll to position [286, 0]
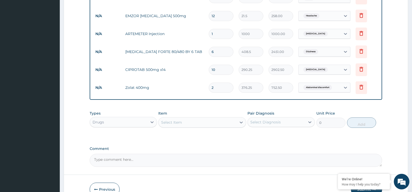
scroll to position [260, 0]
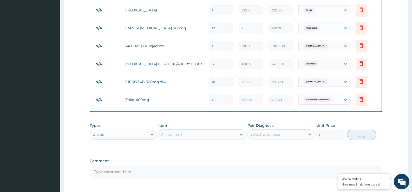
click at [327, 102] on span "Abdominal discomfort" at bounding box center [317, 99] width 29 height 5
click at [291, 121] on div "Types Drugs Item Select Item Pair Diagnosis Select Diagnosis Unit Price 0 Add" at bounding box center [236, 131] width 292 height 22
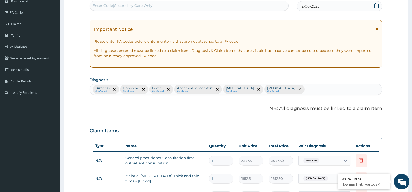
scroll to position [52, 0]
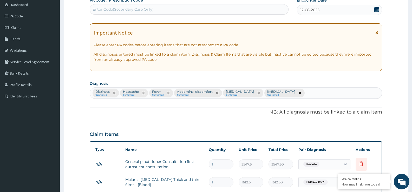
click at [298, 93] on div "Dizziness Confirmed Headache Confirmed Fever Confirmed Abdominal discomfort Con…" at bounding box center [236, 93] width 292 height 11
type input "HELMI"
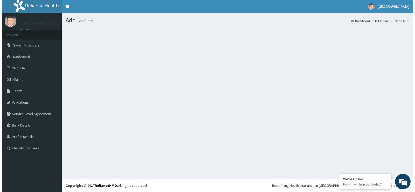
scroll to position [0, 0]
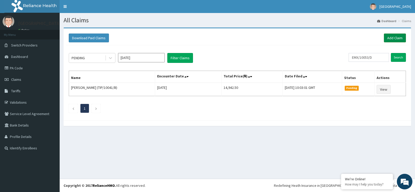
click at [396, 39] on link "Add Claim" at bounding box center [395, 37] width 22 height 9
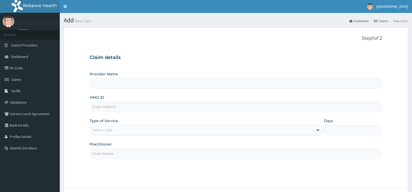
click at [172, 58] on h3 "Claim details" at bounding box center [236, 58] width 292 height 6
click at [115, 84] on input "Provider Name" at bounding box center [236, 83] width 292 height 10
click at [134, 57] on h3 "Claim details" at bounding box center [236, 58] width 292 height 6
click at [123, 73] on div "Provider Name" at bounding box center [236, 79] width 292 height 17
type input "[GEOGRAPHIC_DATA]"
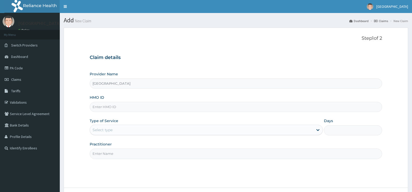
click at [122, 76] on div "Provider Name Queen of Peace Hospital" at bounding box center [236, 79] width 292 height 17
click at [107, 104] on input "HMO ID" at bounding box center [236, 107] width 292 height 10
type input "ERM/10110/A"
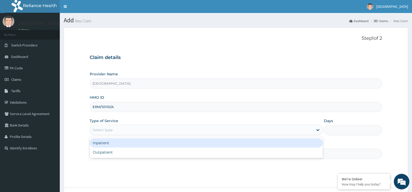
click at [129, 126] on div "Select type" at bounding box center [201, 130] width 223 height 8
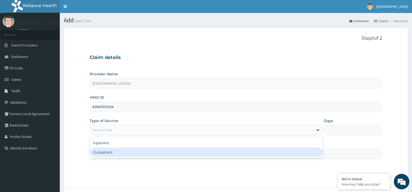
click at [128, 151] on div "Outpatient" at bounding box center [206, 151] width 233 height 9
type input "1"
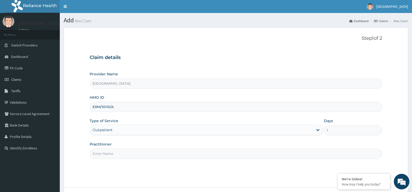
click at [128, 151] on input "Practitioner" at bounding box center [236, 154] width 292 height 10
type input "DR ROSELINE"
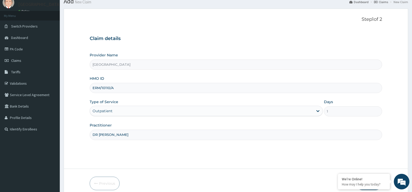
scroll to position [42, 0]
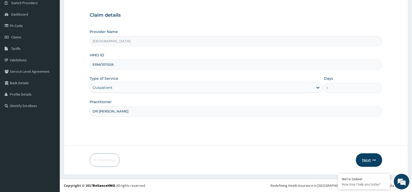
click at [374, 158] on icon "button" at bounding box center [374, 160] width 4 height 4
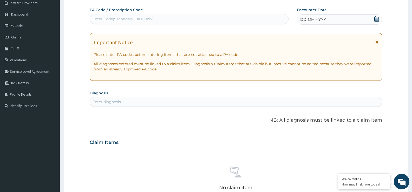
click at [375, 19] on icon at bounding box center [376, 18] width 5 height 5
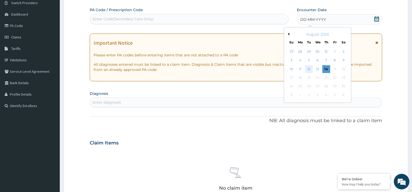
click at [308, 69] on div "12" at bounding box center [309, 69] width 8 height 8
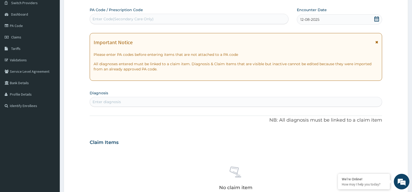
click at [110, 14] on div "Enter Code(Secondary Care Only)" at bounding box center [189, 19] width 199 height 10
click at [109, 100] on div "Enter diagnosis" at bounding box center [106, 101] width 28 height 5
type input "DIZZINESS"
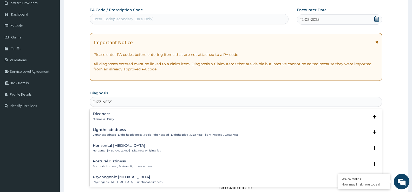
click at [117, 116] on div "Dizziness Dizziness , Dizzy" at bounding box center [236, 116] width 286 height 9
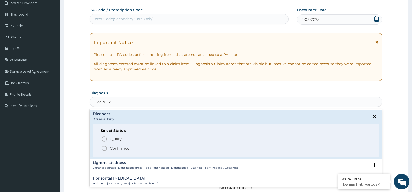
click at [120, 150] on p "Confirmed" at bounding box center [119, 148] width 19 height 5
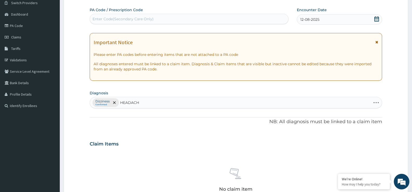
type input "HEADACHE"
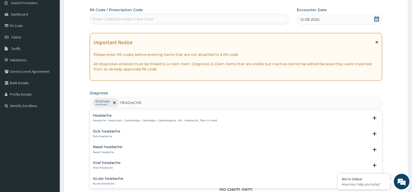
click at [130, 118] on div "Headache Headache , Head pain , Cephalalgia , Cephalgia , Cephalodynia , HA - H…" at bounding box center [155, 117] width 124 height 9
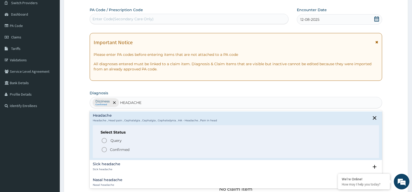
click at [118, 150] on p "Confirmed" at bounding box center [119, 149] width 19 height 5
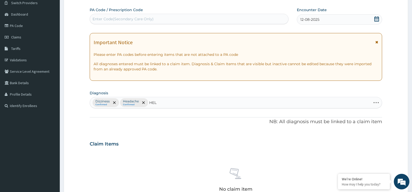
type input "HELM"
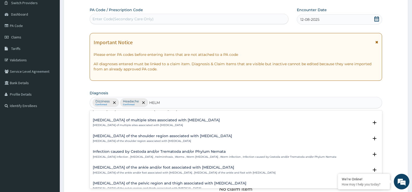
scroll to position [52, 0]
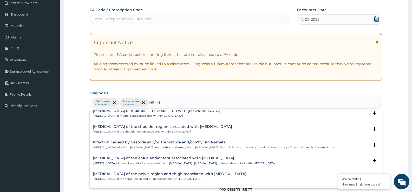
click at [152, 144] on h4 "Infection caused by Cestoda and/or Trematoda and/or Phylum Nemata" at bounding box center [214, 142] width 243 height 4
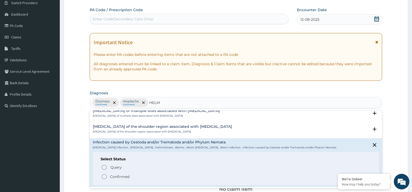
click at [133, 178] on span "Confirmed" at bounding box center [236, 176] width 270 height 6
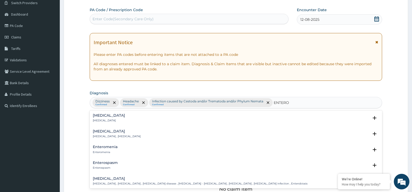
type input "ENTEROC"
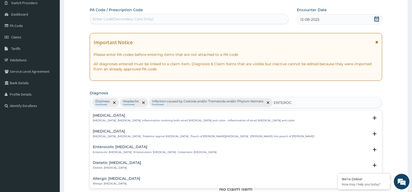
click at [125, 118] on div "Enterocolitis Enterocolitis , Enterocolitis, inflammation involving both small …" at bounding box center [194, 117] width 202 height 9
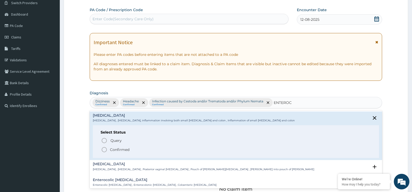
click at [116, 151] on p "Confirmed" at bounding box center [119, 149] width 19 height 5
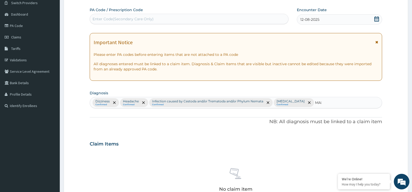
type input "MALA"
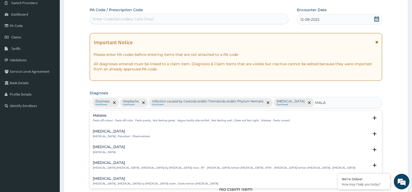
click at [119, 130] on h4 "[MEDICAL_DATA]" at bounding box center [121, 131] width 57 height 4
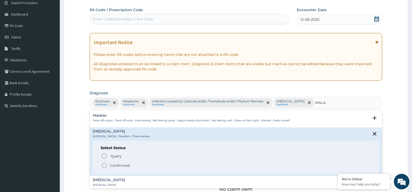
click at [114, 163] on p "Confirmed" at bounding box center [119, 165] width 19 height 5
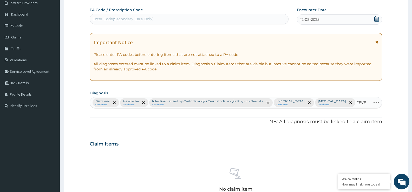
type input "FEVER"
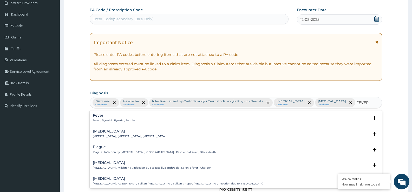
click at [132, 119] on p "Fever , Pyrexial , Pyrexia , Febrile" at bounding box center [114, 121] width 42 height 4
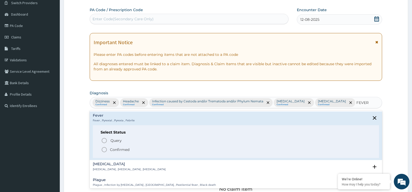
click at [127, 146] on div "Query Query covers suspected (?), Keep in view (kiv), Ruled out (r/o) Confirmed" at bounding box center [235, 145] width 270 height 16
click at [127, 149] on p "Confirmed" at bounding box center [119, 149] width 19 height 5
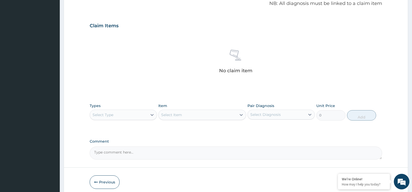
scroll to position [172, 0]
click at [143, 109] on div "Select Type" at bounding box center [118, 113] width 57 height 8
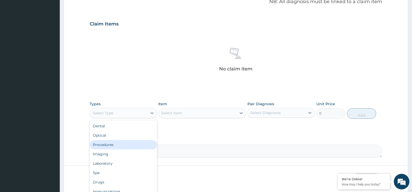
click at [124, 140] on div "Procedures" at bounding box center [123, 144] width 67 height 9
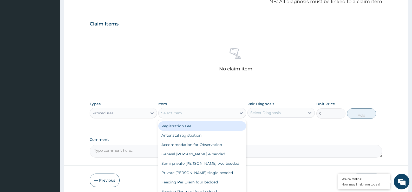
click at [179, 110] on div "Select Item" at bounding box center [171, 112] width 21 height 5
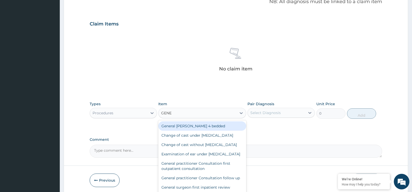
type input "GENER"
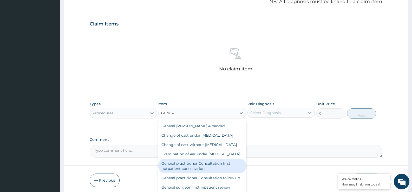
click at [219, 165] on div "General practitioner Consultation first outpatient consultation" at bounding box center [202, 166] width 88 height 15
type input "3547.5"
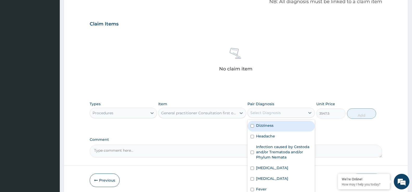
click at [290, 108] on div "Select Diagnosis" at bounding box center [280, 113] width 67 height 10
click at [284, 121] on div "Dizziness" at bounding box center [280, 126] width 67 height 11
checkbox input "true"
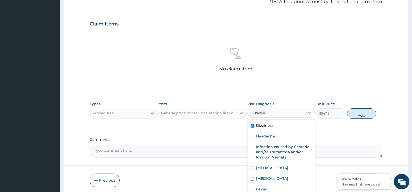
click at [369, 108] on button "Add" at bounding box center [361, 113] width 29 height 10
type input "0"
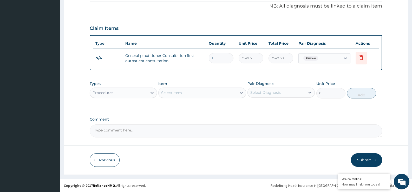
scroll to position [158, 0]
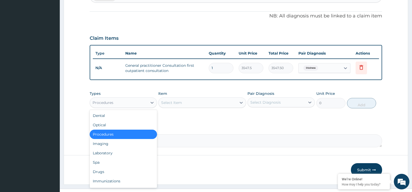
click at [131, 98] on div "Procedures" at bounding box center [118, 102] width 57 height 8
click at [116, 148] on div "Laboratory" at bounding box center [123, 152] width 67 height 9
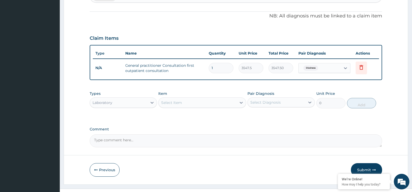
click at [169, 100] on div "Select Item" at bounding box center [171, 102] width 21 height 5
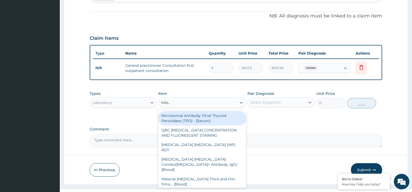
type input "MALA"
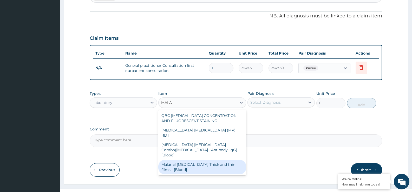
click at [184, 160] on div "Malarial [MEDICAL_DATA] Thick and thin films - [Blood]" at bounding box center [202, 167] width 88 height 15
type input "1612.5"
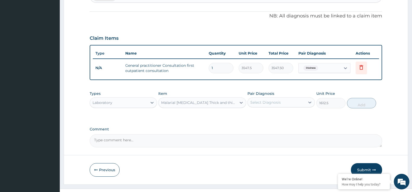
click at [286, 98] on div "Select Diagnosis" at bounding box center [275, 102] width 57 height 8
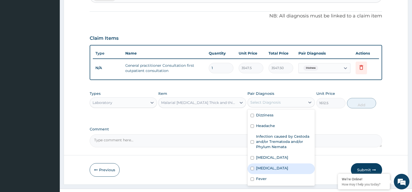
click at [276, 163] on div "[MEDICAL_DATA]" at bounding box center [280, 168] width 67 height 11
checkbox input "true"
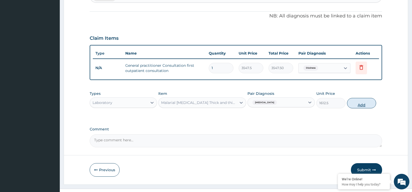
click at [361, 98] on button "Add" at bounding box center [361, 103] width 29 height 10
type input "0"
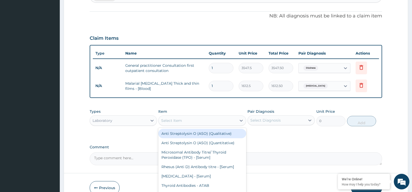
click at [188, 116] on div "Select Item" at bounding box center [197, 120] width 78 height 8
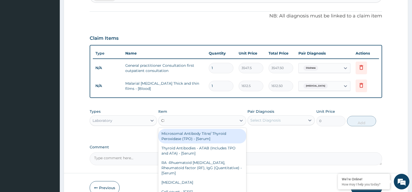
type input "CBC"
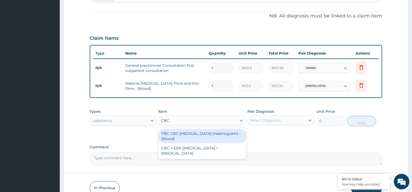
click at [192, 129] on div "FBC CBC-[MEDICAL_DATA] (Haemogram) - [Blood]" at bounding box center [202, 136] width 88 height 15
type input "4300"
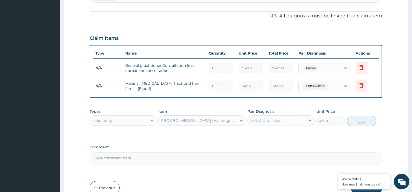
click at [286, 116] on div "Select Diagnosis" at bounding box center [275, 120] width 57 height 8
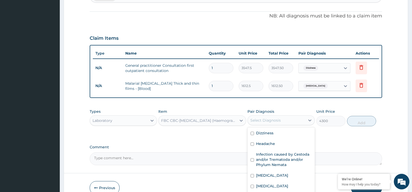
checkbox input "true"
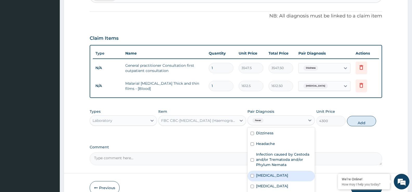
click at [361, 116] on button "Add" at bounding box center [361, 121] width 29 height 10
type input "0"
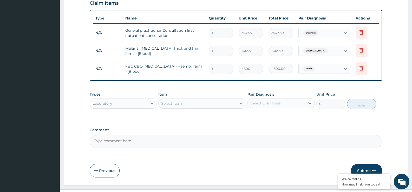
scroll to position [194, 0]
click at [146, 98] on div "Laboratory" at bounding box center [118, 102] width 57 height 8
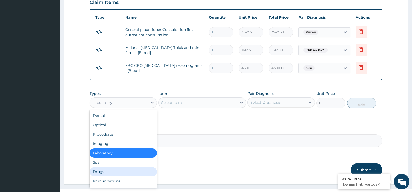
drag, startPoint x: 117, startPoint y: 163, endPoint x: 158, endPoint y: 131, distance: 52.2
click at [117, 167] on div "Drugs" at bounding box center [123, 171] width 67 height 9
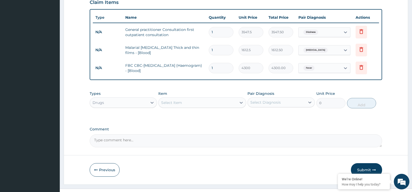
click at [188, 98] on div "Select Item" at bounding box center [197, 102] width 78 height 8
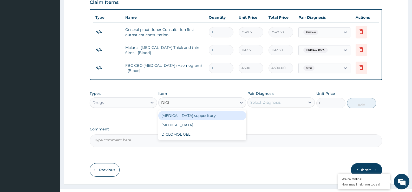
type input "DICLO"
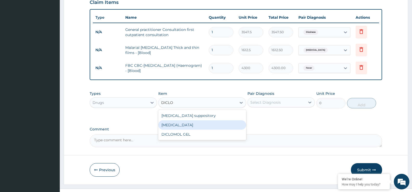
click at [187, 120] on div "Diclofenac" at bounding box center [202, 124] width 88 height 9
type input "322.5"
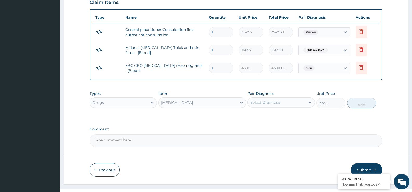
click at [274, 100] on div "Select Diagnosis" at bounding box center [265, 102] width 30 height 5
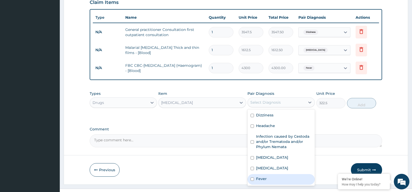
click at [273, 174] on div "Fever" at bounding box center [280, 179] width 67 height 11
checkbox input "true"
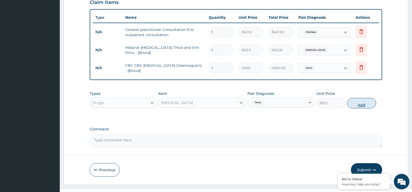
click at [359, 98] on button "Add" at bounding box center [361, 103] width 29 height 10
type input "0"
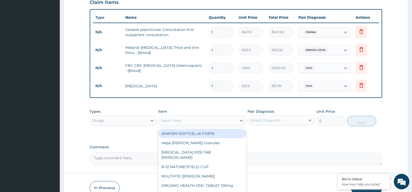
click at [166, 118] on div "Select Item" at bounding box center [171, 120] width 21 height 5
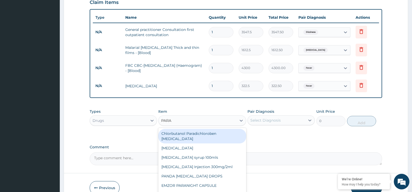
type input "PARAC"
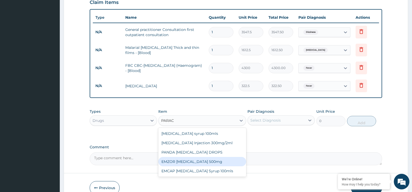
click at [185, 157] on div "EMZOR PARACETAMOL 500mg" at bounding box center [202, 161] width 88 height 9
type input "21.5"
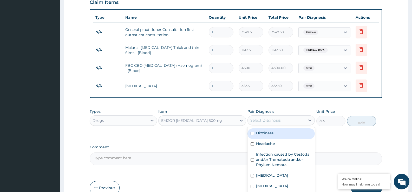
click at [281, 116] on div "Select Diagnosis" at bounding box center [275, 120] width 57 height 8
drag, startPoint x: 285, startPoint y: 134, endPoint x: 293, endPoint y: 132, distance: 8.5
click at [285, 139] on div "Headache" at bounding box center [280, 144] width 67 height 11
checkbox input "true"
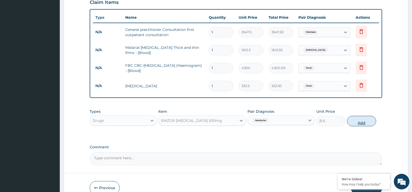
click at [358, 116] on button "Add" at bounding box center [361, 121] width 29 height 10
type input "0"
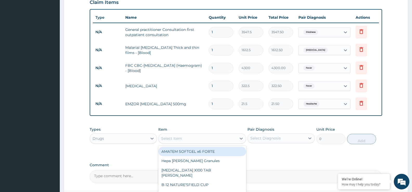
click at [182, 134] on div "Select Item" at bounding box center [197, 138] width 78 height 8
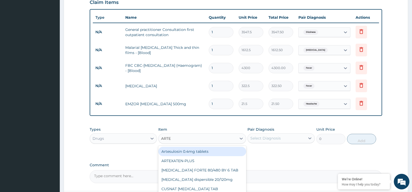
type input "ARTEM"
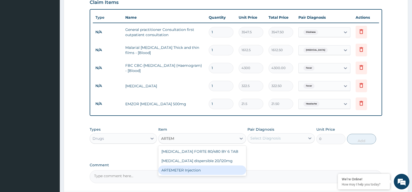
click at [186, 165] on div "ARTEMETER Injection" at bounding box center [202, 169] width 88 height 9
type input "1000"
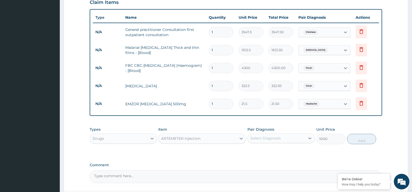
click at [291, 134] on div "Select Diagnosis" at bounding box center [275, 138] width 57 height 8
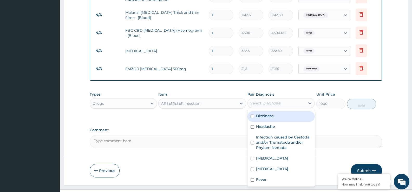
scroll to position [230, 0]
click at [287, 110] on div "Dizziness" at bounding box center [280, 115] width 67 height 11
checkbox input "true"
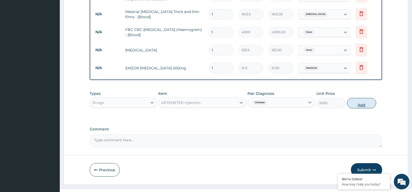
click at [353, 98] on button "Add" at bounding box center [361, 103] width 29 height 10
type input "0"
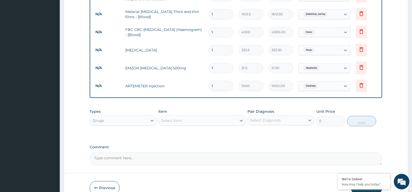
click at [218, 116] on div "Select Item" at bounding box center [197, 120] width 78 height 8
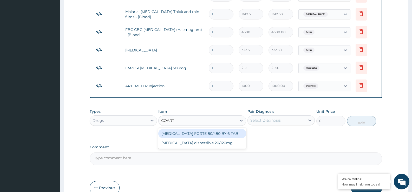
type input "COARTE"
click at [215, 129] on div "COARTEM FORTE 80/480 BY 6 TAB" at bounding box center [202, 133] width 88 height 9
type input "408.5"
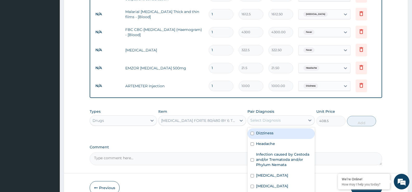
click at [277, 118] on div "Select Diagnosis" at bounding box center [265, 120] width 30 height 5
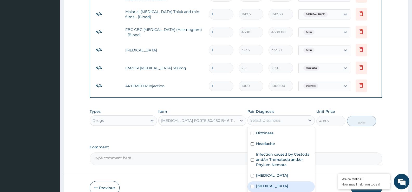
click at [275, 181] on div "Malaria" at bounding box center [280, 186] width 67 height 11
checkbox input "true"
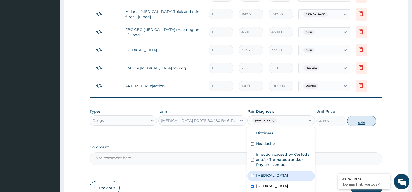
click at [368, 116] on button "Add" at bounding box center [361, 121] width 29 height 10
type input "0"
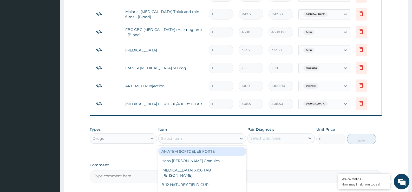
click at [219, 134] on div "Select Item" at bounding box center [197, 138] width 78 height 8
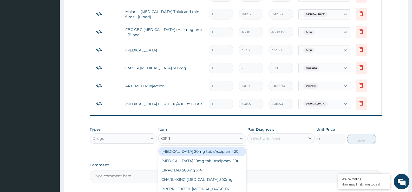
type input "CIPRO"
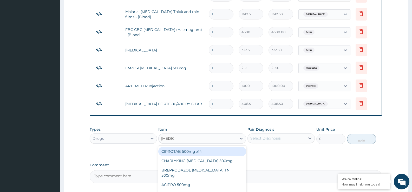
click at [217, 147] on div "CIPROTAB 500mg x14" at bounding box center [202, 151] width 88 height 9
type input "290.25"
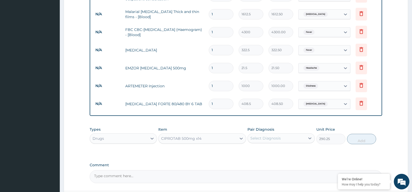
click at [264, 136] on div "Select Diagnosis" at bounding box center [265, 138] width 30 height 5
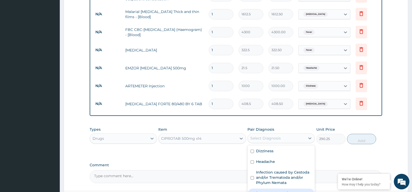
click at [283, 189] on div "[MEDICAL_DATA]" at bounding box center [280, 194] width 67 height 11
checkbox input "true"
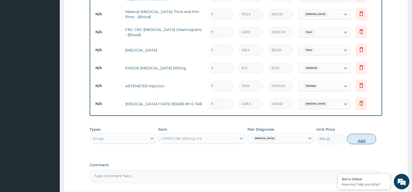
click at [358, 134] on button "Add" at bounding box center [361, 139] width 29 height 10
type input "0"
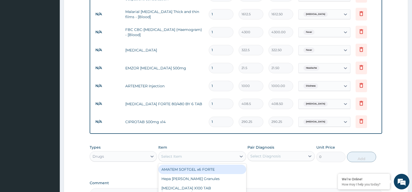
click at [192, 152] on div "Select Item" at bounding box center [197, 156] width 78 height 8
type input "A"
type input "ZOLA"
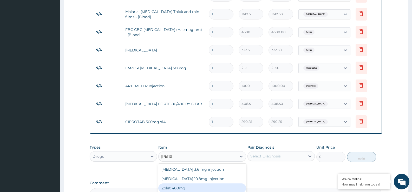
click at [182, 183] on div "Zolat 400mg" at bounding box center [202, 187] width 88 height 9
type input "376.25"
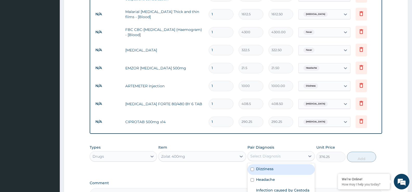
click at [267, 153] on div "Select Diagnosis" at bounding box center [265, 155] width 30 height 5
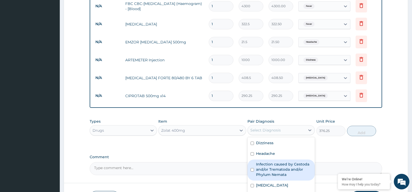
click at [269, 162] on label "Infection caused by Cestoda and/or Trematoda and/or Phylum Nemata" at bounding box center [284, 170] width 56 height 16
checkbox input "true"
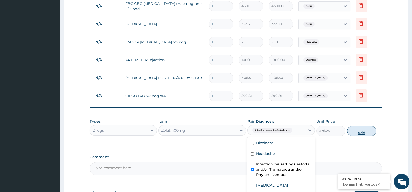
click at [361, 126] on button "Add" at bounding box center [361, 131] width 29 height 10
type input "0"
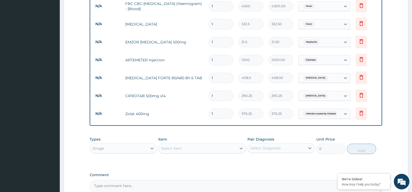
click at [216, 109] on input "1" at bounding box center [221, 114] width 25 height 10
type input "0.00"
type input "2"
type input "752.50"
type input "2"
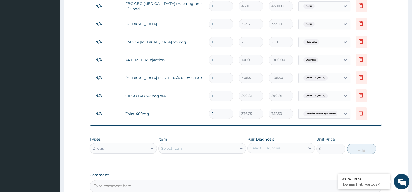
click at [218, 91] on input "1" at bounding box center [221, 96] width 25 height 10
type input "10"
type input "2902.50"
type input "10"
click at [216, 73] on input "1" at bounding box center [221, 78] width 25 height 10
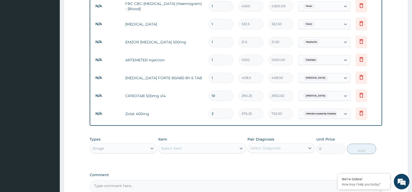
type input "0.00"
type input "6"
type input "2451.00"
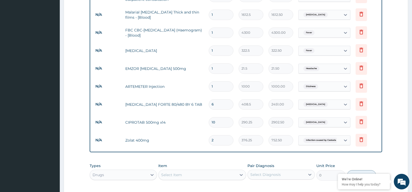
scroll to position [204, 0]
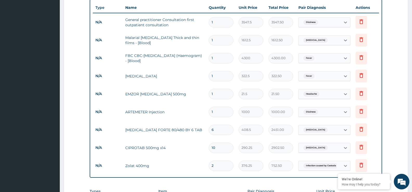
type input "6"
click at [218, 89] on input "1" at bounding box center [221, 94] width 25 height 10
type input "12"
type input "258.00"
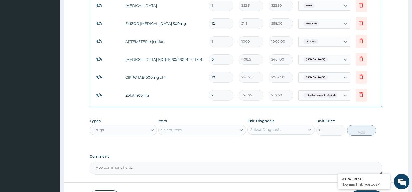
scroll to position [275, 0]
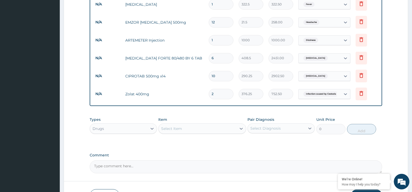
type input "12"
click at [176, 162] on textarea "Comment" at bounding box center [236, 166] width 292 height 13
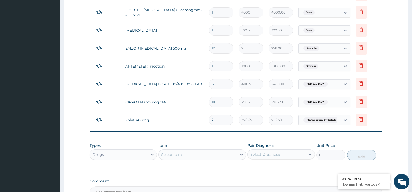
scroll to position [223, 0]
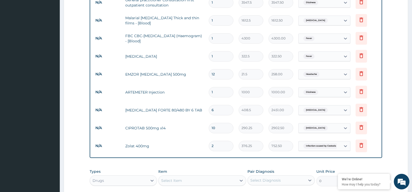
click at [224, 123] on input "10" at bounding box center [221, 128] width 25 height 10
type input "1"
type input "290.25"
type input "14"
type input "4063.50"
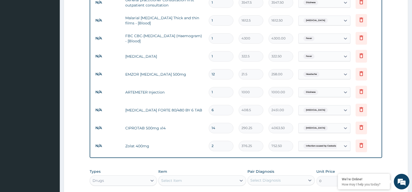
type input "14"
click at [191, 125] on tr "N/A CIPROTAB 500mg x14 14 290.25 4063.50 Enterocolitis Delete" at bounding box center [236, 128] width 286 height 18
click at [331, 88] on div "Dizziness" at bounding box center [319, 92] width 42 height 9
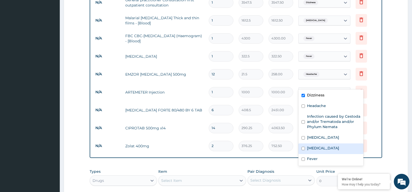
click at [306, 148] on div "[MEDICAL_DATA]" at bounding box center [330, 148] width 65 height 11
checkbox input "true"
click at [304, 95] on input "checkbox" at bounding box center [302, 95] width 3 height 3
checkbox input "false"
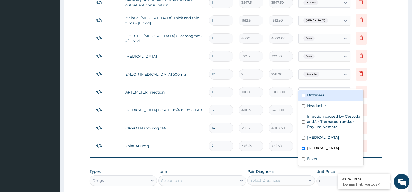
click at [174, 89] on tr "N/A ARTEMETER Injection 1 1000 1000.00 option Dizziness, deselected. option Diz…" at bounding box center [236, 92] width 286 height 18
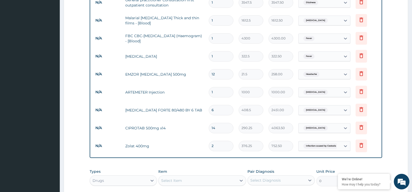
click at [215, 87] on input "1" at bounding box center [221, 92] width 25 height 10
type input "0.00"
type input "2"
type input "2000.00"
type input "2"
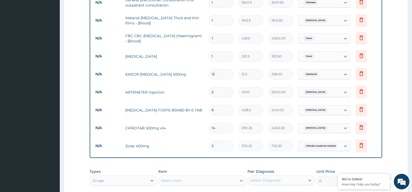
click at [185, 87] on td "ARTEMETER Injection" at bounding box center [164, 92] width 83 height 10
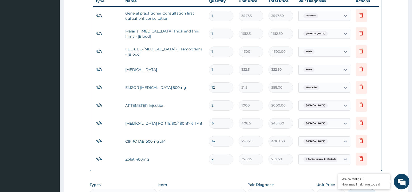
scroll to position [197, 0]
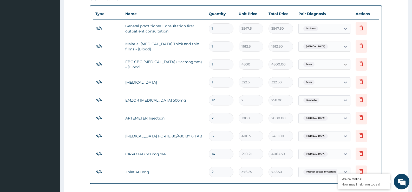
click at [341, 60] on div at bounding box center [344, 64] width 9 height 9
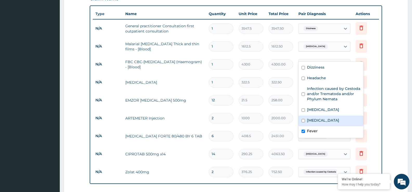
click at [307, 123] on label "[MEDICAL_DATA]" at bounding box center [323, 120] width 32 height 5
checkbox input "true"
click at [306, 129] on div "Fever" at bounding box center [330, 131] width 65 height 11
checkbox input "false"
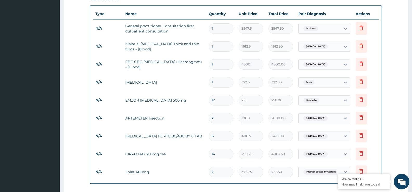
click at [202, 95] on td "EMZOR [MEDICAL_DATA] 500mg" at bounding box center [164, 100] width 83 height 10
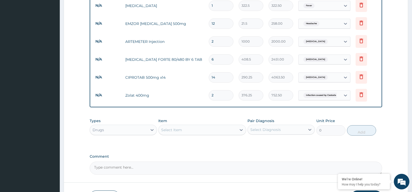
scroll to position [301, 0]
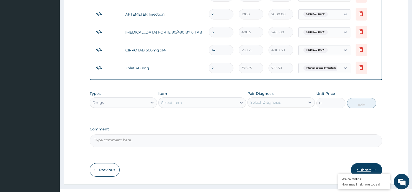
click at [372, 168] on icon "button" at bounding box center [374, 170] width 4 height 4
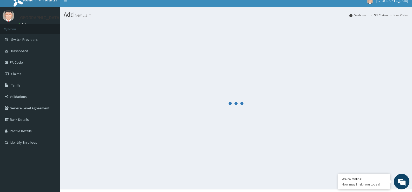
scroll to position [0, 0]
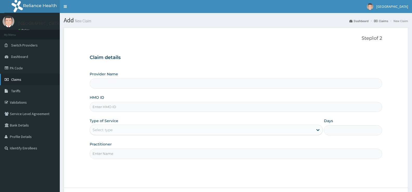
click at [23, 81] on link "Claims" at bounding box center [30, 79] width 60 height 11
click at [24, 79] on link "Claims" at bounding box center [30, 79] width 60 height 11
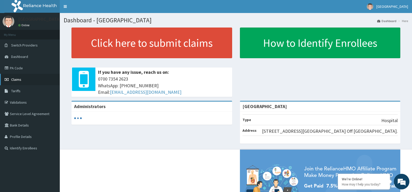
click at [19, 82] on span "Claims" at bounding box center [16, 79] width 10 height 5
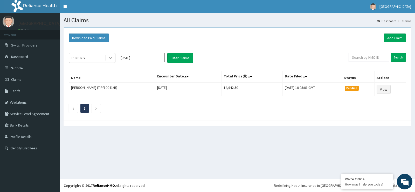
click at [106, 58] on div at bounding box center [110, 57] width 9 height 9
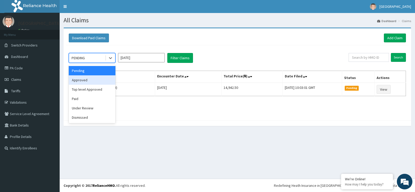
click at [96, 84] on div "Approved" at bounding box center [92, 79] width 47 height 9
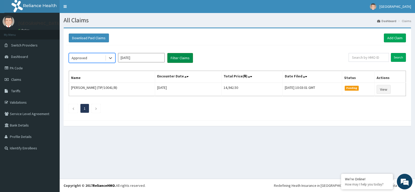
click at [174, 56] on button "Filter Claims" at bounding box center [180, 58] width 26 height 10
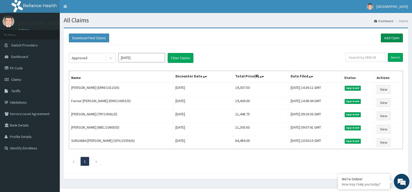
click at [392, 36] on link "Add Claim" at bounding box center [391, 37] width 22 height 9
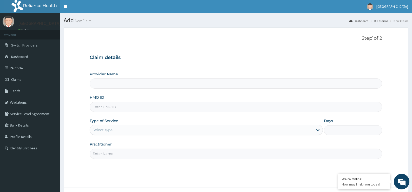
type input "[GEOGRAPHIC_DATA]"
click at [118, 106] on input "HMO ID" at bounding box center [236, 107] width 292 height 10
type input "ERM/10248/B"
click at [110, 130] on div "Select type" at bounding box center [102, 129] width 20 height 5
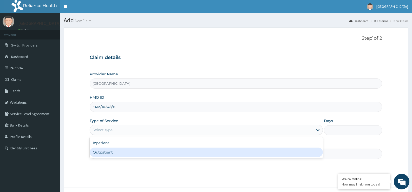
click at [111, 151] on div "Outpatient" at bounding box center [206, 151] width 233 height 9
type input "1"
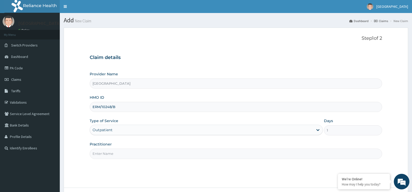
click at [112, 154] on input "Practitioner" at bounding box center [236, 154] width 292 height 10
type input "Dr [PERSON_NAME]"
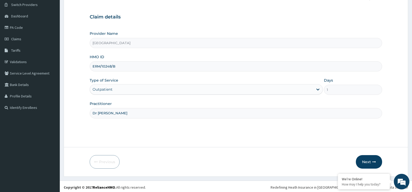
scroll to position [42, 0]
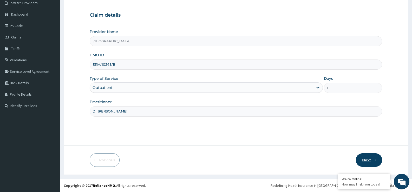
click at [366, 158] on button "Next" at bounding box center [368, 160] width 26 height 14
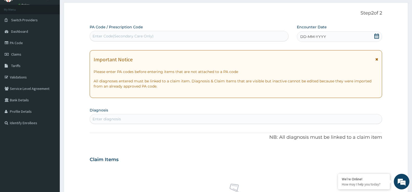
scroll to position [16, 0]
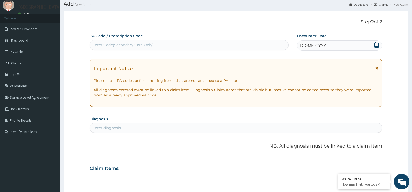
click at [378, 46] on icon at bounding box center [376, 44] width 5 height 5
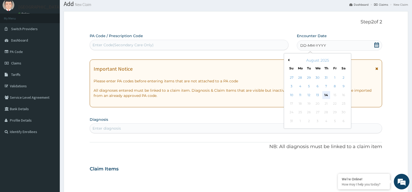
click at [324, 93] on div "14" at bounding box center [326, 95] width 8 height 8
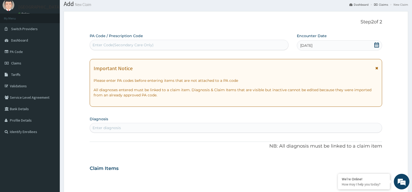
click at [118, 126] on div "Enter diagnosis" at bounding box center [106, 127] width 28 height 5
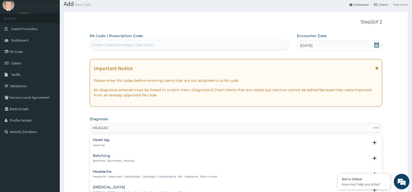
type input "HEADACH"
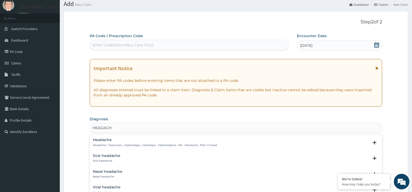
click at [166, 147] on div "Headache Headache , Head pain , Cephalalgia , Cephalgia , Cephalodynia , HA - H…" at bounding box center [236, 144] width 286 height 12
click at [169, 139] on h4 "Headache" at bounding box center [155, 140] width 124 height 4
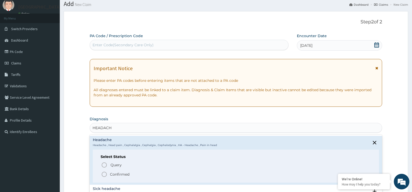
click at [142, 180] on div "Select Status Query Query covers suspected (?), Keep in view (kiv), Ruled out (…" at bounding box center [236, 166] width 286 height 33
click at [142, 176] on span "Confirmed" at bounding box center [236, 174] width 270 height 6
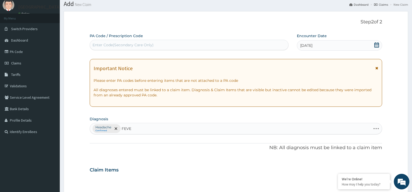
type input "FEVER"
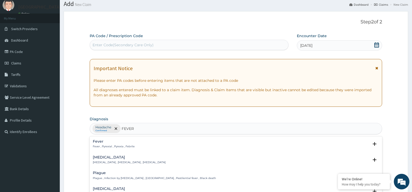
click at [109, 145] on p "Fever , Pyrexial , Pyrexia , Febrile" at bounding box center [114, 147] width 42 height 4
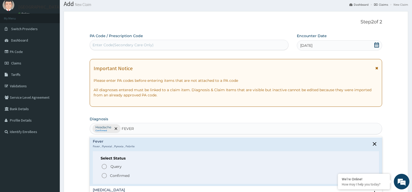
click at [119, 175] on p "Confirmed" at bounding box center [119, 175] width 19 height 5
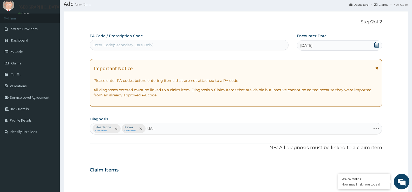
type input "MALA"
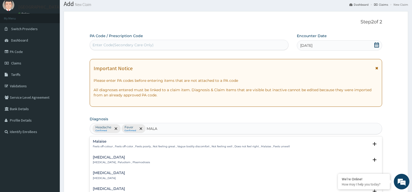
click at [107, 156] on h4 "[MEDICAL_DATA]" at bounding box center [121, 157] width 57 height 4
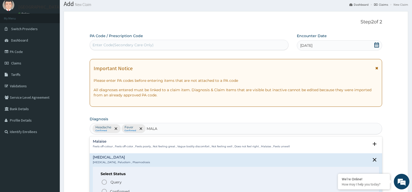
scroll to position [26, 0]
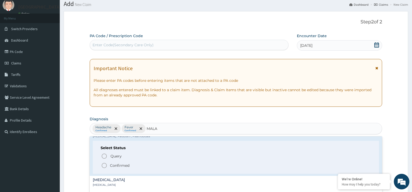
click at [116, 165] on p "Confirmed" at bounding box center [119, 165] width 19 height 5
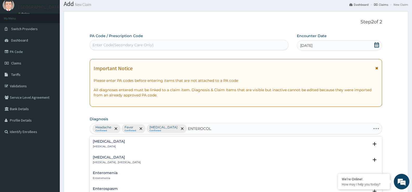
type input "ENTEROCOLI"
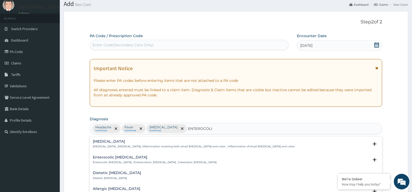
click at [125, 140] on h4 "Enterocolitis" at bounding box center [194, 141] width 202 height 4
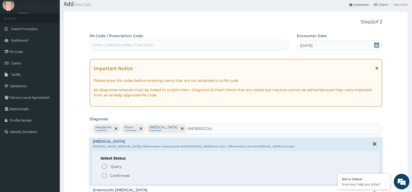
click at [109, 175] on span "Confirmed" at bounding box center [236, 175] width 270 height 6
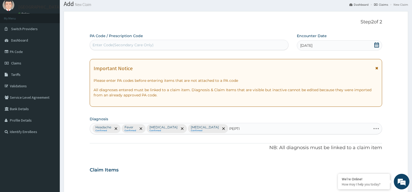
type input "PEPTIC"
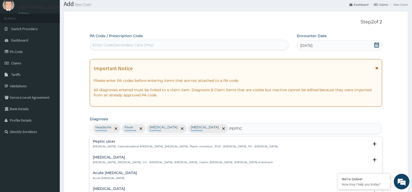
click at [105, 144] on div "Peptic ulcer Peptic ulcer , Gastroduodenal ulcer , Peptic ulcer disease , Pepti…" at bounding box center [185, 143] width 185 height 9
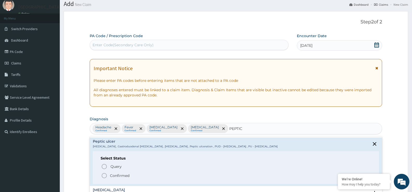
click at [120, 175] on p "Confirmed" at bounding box center [119, 175] width 19 height 5
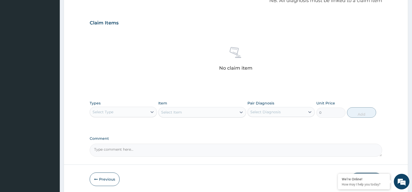
scroll to position [172, 0]
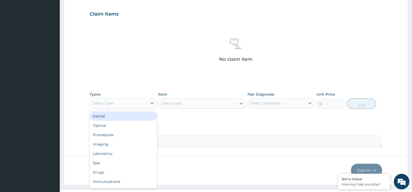
click at [140, 103] on div "Select Type" at bounding box center [118, 103] width 57 height 8
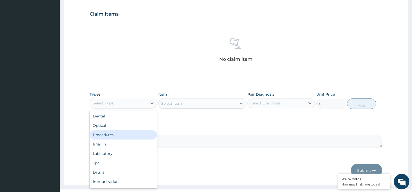
click at [122, 136] on div "Procedures" at bounding box center [123, 134] width 67 height 9
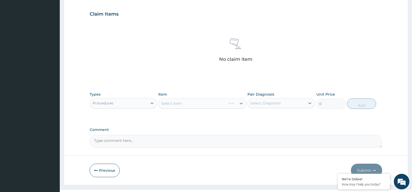
click at [161, 99] on div "Select Item" at bounding box center [202, 103] width 88 height 10
click at [171, 103] on div "Select Item" at bounding box center [202, 103] width 88 height 10
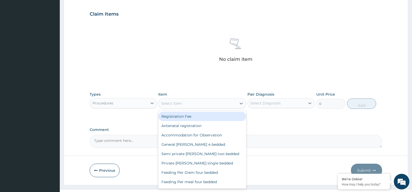
click at [171, 103] on div "Select Item" at bounding box center [171, 103] width 21 height 5
click at [176, 117] on div "Registration Fee" at bounding box center [202, 116] width 88 height 9
type input "2150"
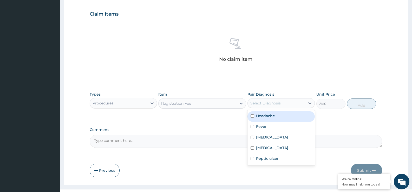
click at [283, 106] on div "Select Diagnosis" at bounding box center [275, 103] width 57 height 8
click at [283, 126] on div "Fever" at bounding box center [280, 127] width 67 height 11
checkbox input "true"
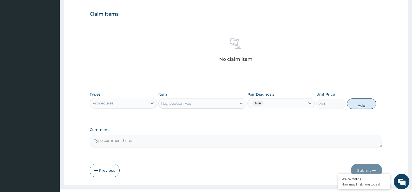
click at [354, 101] on button "Add" at bounding box center [361, 103] width 29 height 10
type input "0"
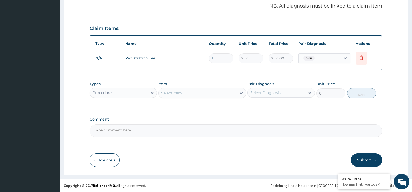
scroll to position [158, 0]
click at [169, 96] on div "Select Item" at bounding box center [197, 93] width 78 height 8
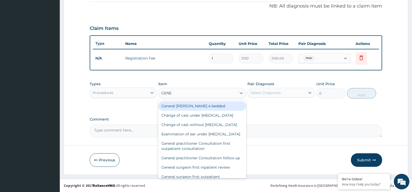
type input "GENER"
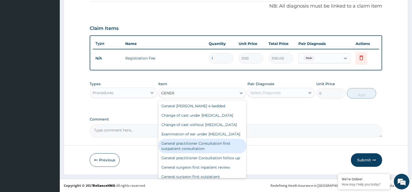
click at [184, 153] on div "General practitioner Consultation first outpatient consultation" at bounding box center [202, 146] width 88 height 15
type input "3547.5"
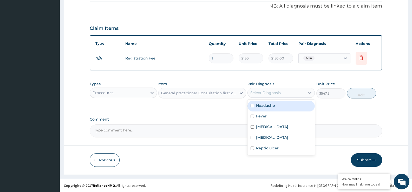
click at [265, 93] on div "Select Diagnosis" at bounding box center [265, 92] width 30 height 5
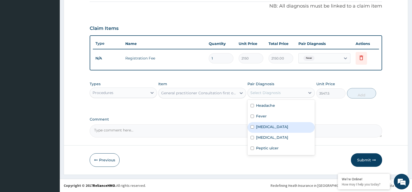
click at [273, 126] on div "[MEDICAL_DATA]" at bounding box center [280, 127] width 67 height 11
checkbox input "true"
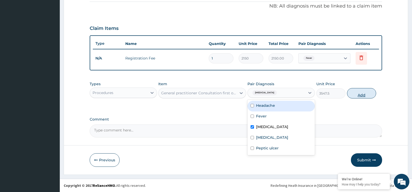
click at [367, 92] on button "Add" at bounding box center [361, 93] width 29 height 10
type input "0"
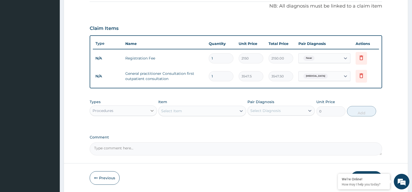
click at [151, 113] on div at bounding box center [151, 110] width 9 height 9
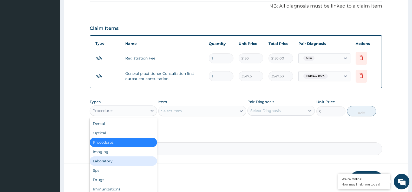
click at [137, 157] on div "Laboratory" at bounding box center [123, 160] width 67 height 9
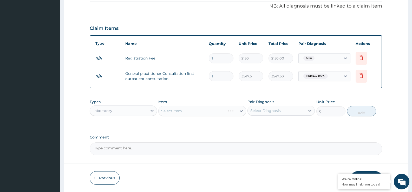
click at [184, 112] on div "Select Item" at bounding box center [202, 111] width 88 height 10
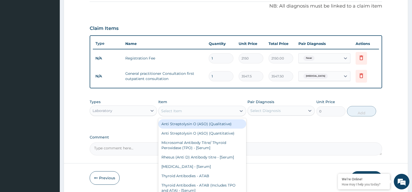
click at [184, 112] on div "Select Item" at bounding box center [197, 111] width 78 height 8
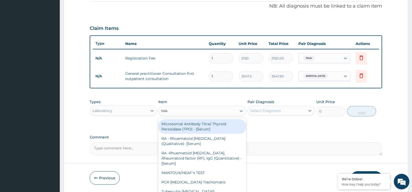
type input "MALA"
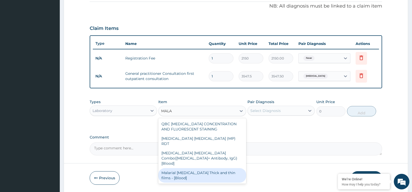
click at [189, 168] on div "Malarial [MEDICAL_DATA] Thick and thin films - [Blood]" at bounding box center [202, 175] width 88 height 15
type input "1612.5"
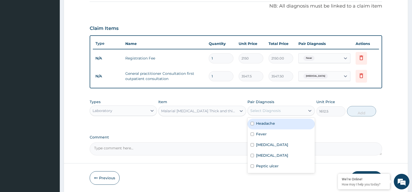
click at [302, 108] on div "Select Diagnosis" at bounding box center [275, 110] width 57 height 8
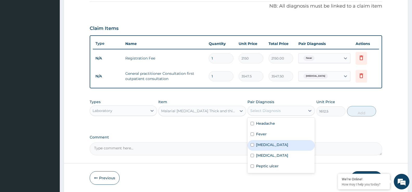
click at [295, 146] on div "[MEDICAL_DATA]" at bounding box center [280, 145] width 67 height 11
checkbox input "true"
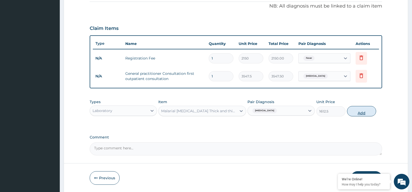
click at [355, 109] on button "Add" at bounding box center [361, 111] width 29 height 10
type input "0"
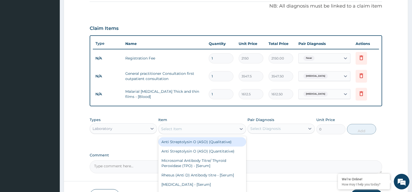
click at [166, 129] on div "Select Item" at bounding box center [171, 128] width 21 height 5
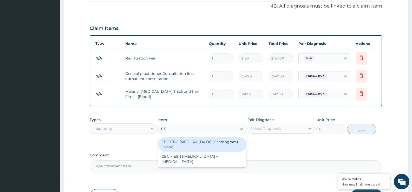
type input "CBC"
click at [221, 145] on div "FBC CBC-[MEDICAL_DATA] (Haemogram) - [Blood]" at bounding box center [202, 144] width 88 height 15
type input "4300"
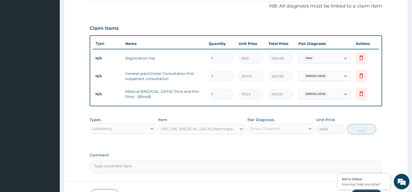
click at [272, 130] on div "Select Diagnosis" at bounding box center [265, 128] width 30 height 5
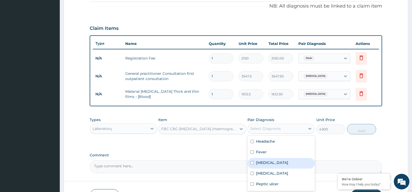
click at [272, 161] on div "[MEDICAL_DATA]" at bounding box center [280, 163] width 67 height 11
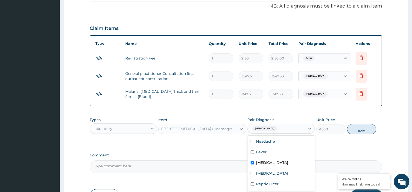
checkbox input "true"
click at [353, 130] on button "Add" at bounding box center [361, 129] width 29 height 10
type input "0"
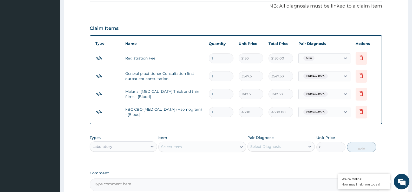
click at [178, 147] on div "Select Item" at bounding box center [171, 146] width 21 height 5
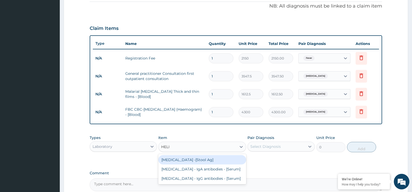
type input "HELIC"
click at [232, 160] on div "[MEDICAL_DATA] -[Stool Ag]" at bounding box center [202, 159] width 88 height 9
type input "7525"
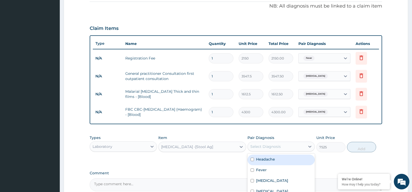
click at [262, 143] on div "Select Diagnosis" at bounding box center [275, 146] width 57 height 8
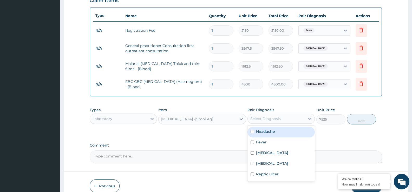
scroll to position [210, 0]
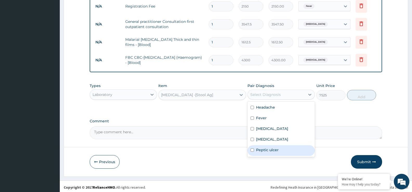
click at [275, 152] on div "Peptic ulcer" at bounding box center [280, 150] width 67 height 11
checkbox input "true"
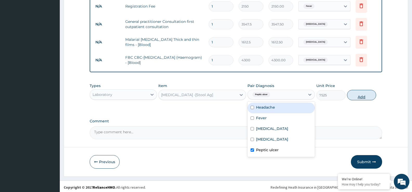
click at [364, 97] on button "Add" at bounding box center [361, 95] width 29 height 10
type input "0"
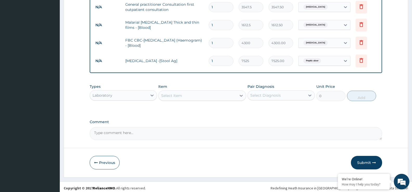
scroll to position [230, 0]
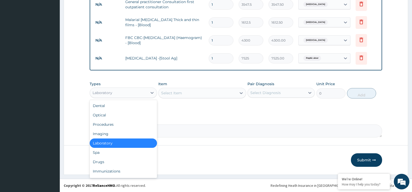
click at [138, 93] on div "Laboratory" at bounding box center [118, 93] width 57 height 8
click at [126, 164] on div "Drugs" at bounding box center [123, 161] width 67 height 9
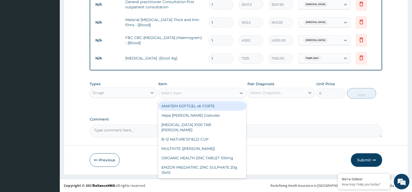
click at [184, 93] on div "Select Item" at bounding box center [197, 93] width 78 height 8
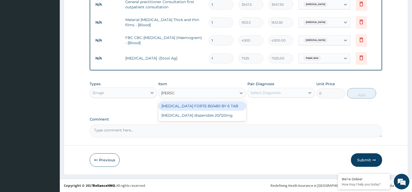
type input "COART"
click at [187, 104] on div "COARTEM FORTE 80/480 BY 6 TAB" at bounding box center [202, 105] width 88 height 9
type input "408.5"
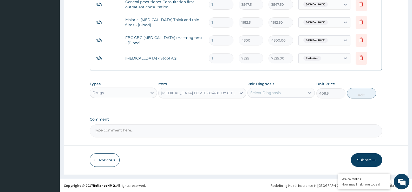
click at [256, 93] on div "Select Diagnosis" at bounding box center [265, 92] width 30 height 5
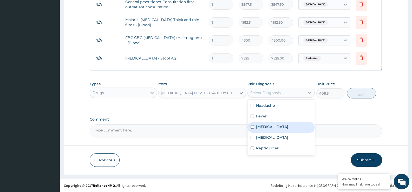
click at [264, 127] on label "Malaria" at bounding box center [272, 126] width 32 height 5
checkbox input "true"
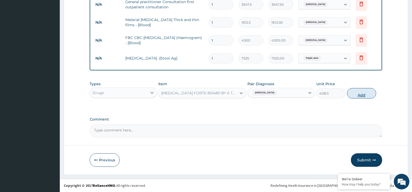
click at [365, 94] on button "Add" at bounding box center [361, 93] width 29 height 10
type input "0"
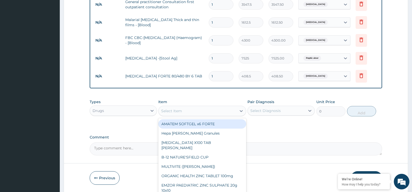
drag, startPoint x: 181, startPoint y: 111, endPoint x: 196, endPoint y: 87, distance: 28.4
click at [181, 110] on div "Select Item" at bounding box center [171, 110] width 21 height 5
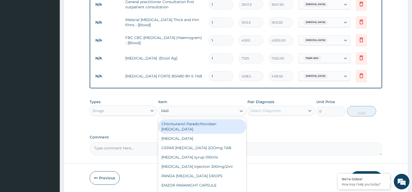
type input "PARA"
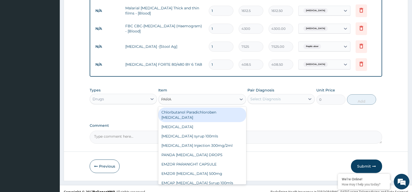
scroll to position [247, 0]
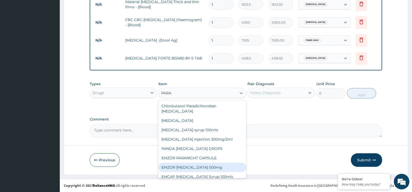
drag, startPoint x: 198, startPoint y: 161, endPoint x: 255, endPoint y: 118, distance: 71.3
click at [206, 163] on div "EMZOR PARACETAMOL 500mg" at bounding box center [202, 167] width 88 height 9
type input "21.5"
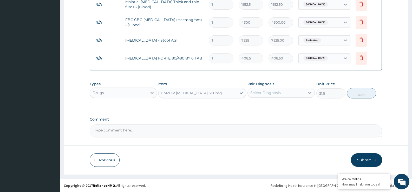
click at [277, 93] on div "Select Diagnosis" at bounding box center [265, 92] width 30 height 5
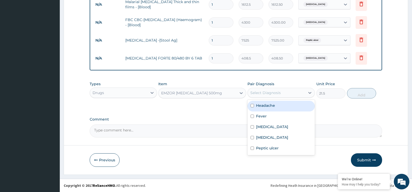
drag, startPoint x: 277, startPoint y: 107, endPoint x: 298, endPoint y: 101, distance: 21.6
click at [277, 107] on div "Headache" at bounding box center [280, 106] width 67 height 11
checkbox input "true"
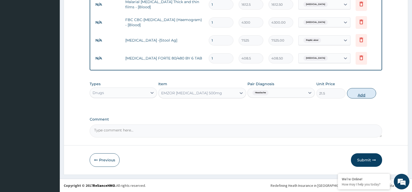
click at [349, 93] on button "Add" at bounding box center [361, 93] width 29 height 10
type input "0"
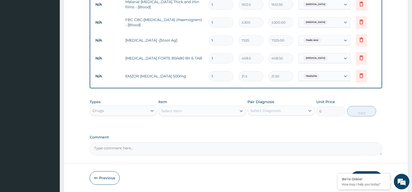
click at [191, 109] on div "Select Item" at bounding box center [197, 111] width 78 height 8
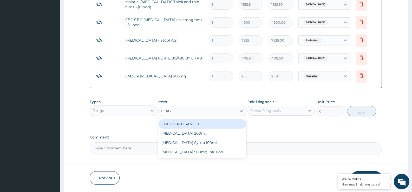
type input "FLAGY"
click at [203, 126] on div "Flagyl 200mg" at bounding box center [202, 123] width 88 height 9
type input "43"
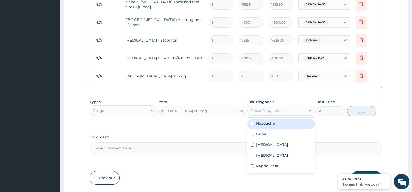
click at [271, 112] on div "Select Diagnosis" at bounding box center [265, 110] width 30 height 5
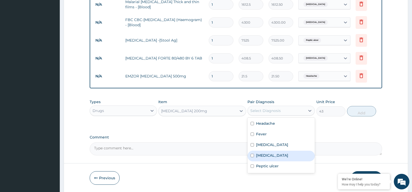
drag, startPoint x: 277, startPoint y: 154, endPoint x: 289, endPoint y: 146, distance: 14.1
click at [277, 154] on label "Enterocolitis" at bounding box center [272, 155] width 32 height 5
checkbox input "true"
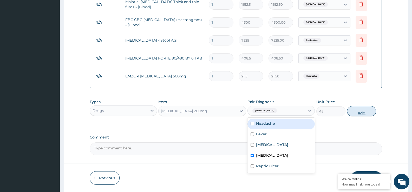
click at [361, 113] on button "Add" at bounding box center [361, 111] width 29 height 10
type input "0"
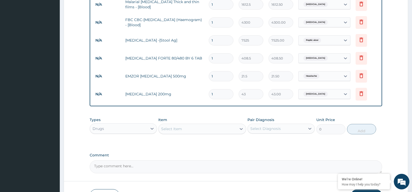
click at [167, 129] on div "Select Item" at bounding box center [171, 128] width 21 height 5
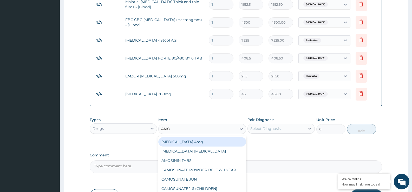
type input "AMOX"
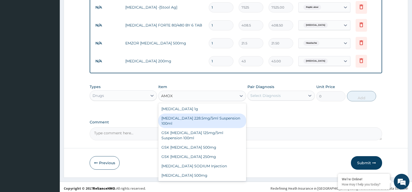
scroll to position [283, 0]
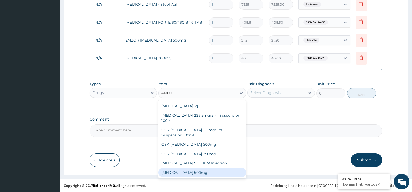
click at [182, 170] on div "AMOXICILLIN 500mg" at bounding box center [202, 172] width 88 height 9
type input "64.5"
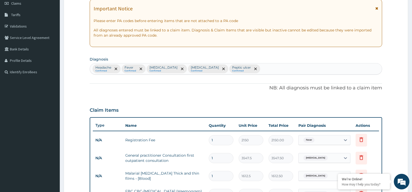
scroll to position [76, 0]
click at [143, 69] on span "remove selection option" at bounding box center [140, 69] width 5 height 5
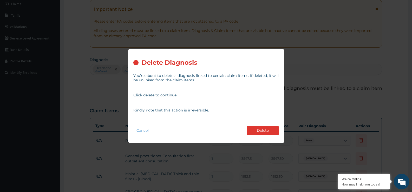
click at [269, 126] on button "Delete" at bounding box center [262, 131] width 32 height 10
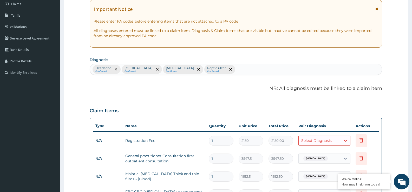
click at [218, 70] on div "Headache Confirmed Malaria Confirmed Enterocolitis Confirmed Peptic ulcer Confi…" at bounding box center [236, 69] width 292 height 11
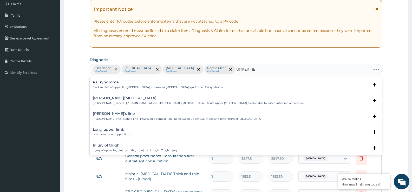
type input "UPPER RES"
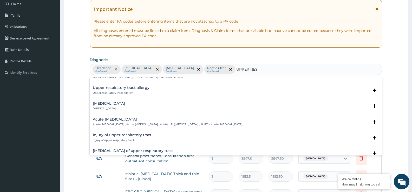
scroll to position [0, 0]
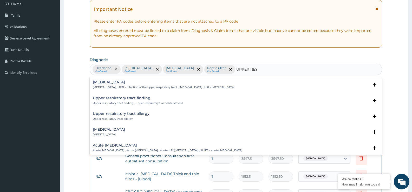
click at [132, 86] on p "Upper respiratory infection , URTI - Infection of the upper respiratory tract ,…" at bounding box center [164, 87] width 142 height 4
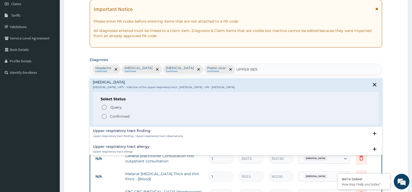
click at [121, 117] on p "Confirmed" at bounding box center [119, 116] width 19 height 5
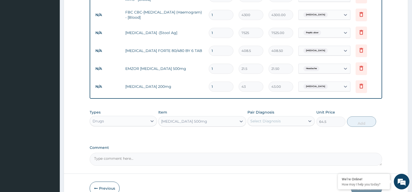
scroll to position [257, 0]
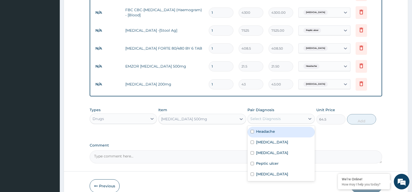
click at [279, 120] on div "Select Diagnosis" at bounding box center [265, 118] width 30 height 5
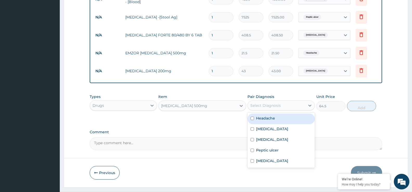
scroll to position [283, 0]
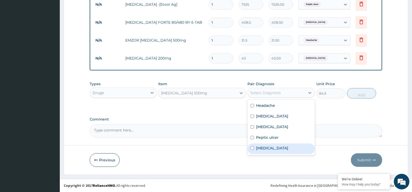
click at [288, 149] on label "Upper respiratory infection" at bounding box center [272, 147] width 32 height 5
checkbox input "true"
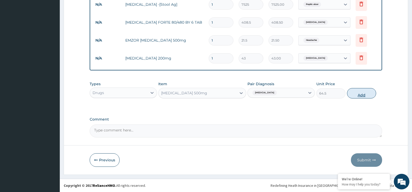
click at [354, 93] on button "Add" at bounding box center [361, 93] width 29 height 10
type input "0"
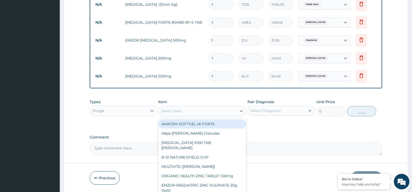
click at [167, 112] on div "Select Item" at bounding box center [171, 110] width 21 height 5
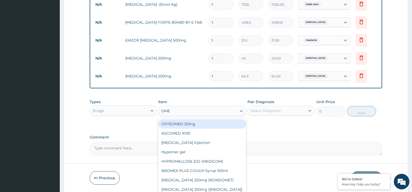
type input "OMEP"
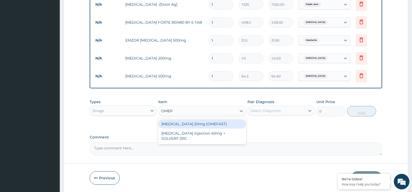
click at [173, 124] on div "OMEPRAZOLE 20mg (OMEFAST)" at bounding box center [202, 123] width 88 height 9
type input "75.25"
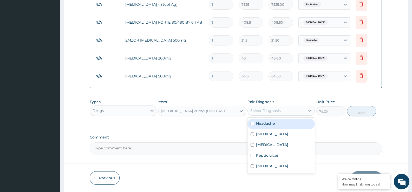
click at [286, 112] on div "Select Diagnosis" at bounding box center [275, 110] width 57 height 8
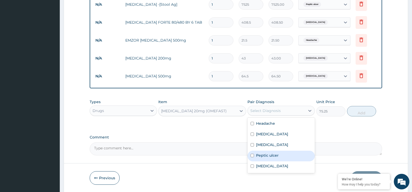
click at [280, 154] on div "Peptic ulcer" at bounding box center [280, 156] width 67 height 11
checkbox input "true"
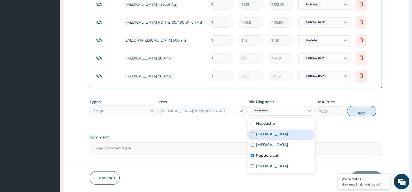
click at [359, 110] on button "Add" at bounding box center [361, 111] width 29 height 10
type input "0"
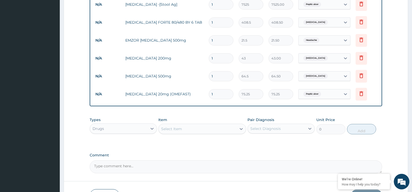
click at [218, 93] on input "1" at bounding box center [221, 94] width 25 height 10
type input "14"
type input "1053.50"
type input "14"
click at [215, 77] on input "1" at bounding box center [221, 76] width 25 height 10
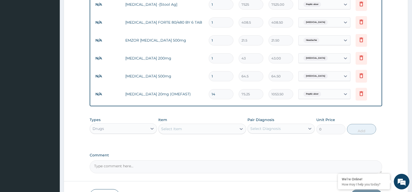
type input "10"
type input "645.00"
type input "10"
click at [214, 56] on input "1" at bounding box center [221, 58] width 25 height 10
type input "0.00"
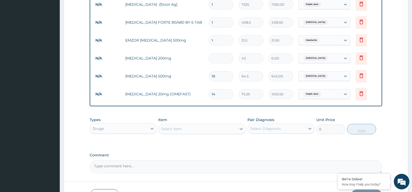
type input "2"
type input "86.00"
type input "20"
type input "860.00"
type input "21"
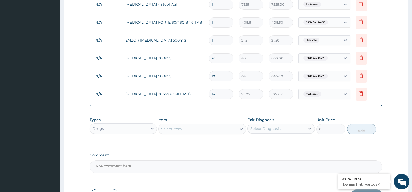
type input "903.00"
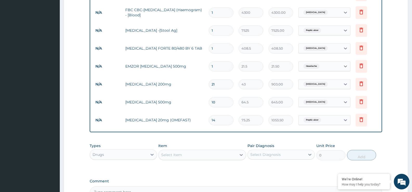
type input "21"
click at [214, 65] on input "1" at bounding box center [221, 66] width 25 height 10
type input "12"
type input "258.00"
type input "13"
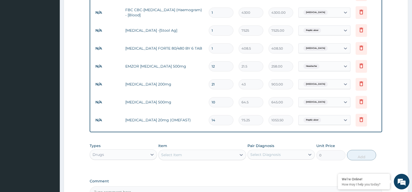
type input "279.50"
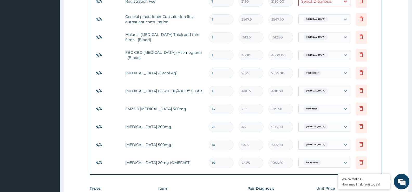
scroll to position [205, 0]
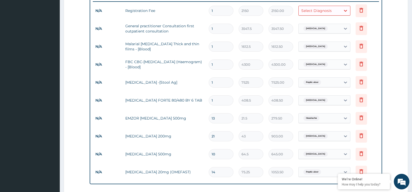
type input "13"
click at [216, 99] on input "1" at bounding box center [221, 100] width 25 height 10
type input "0.00"
type input "1"
type input "408.50"
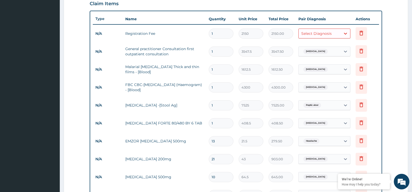
scroll to position [179, 0]
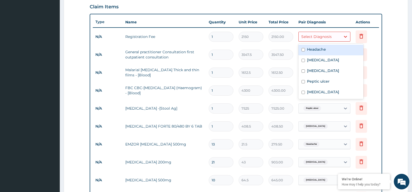
click at [312, 34] on div "Select Diagnosis" at bounding box center [316, 36] width 30 height 5
click at [319, 50] on label "Headache" at bounding box center [316, 49] width 19 height 5
checkbox input "true"
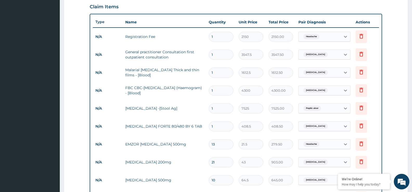
click at [196, 117] on tr "N/A COARTEM FORTE 80/480 BY 6 TAB 1 408.5 408.50 Malaria Delete" at bounding box center [236, 126] width 286 height 18
click at [221, 128] on input "1" at bounding box center [221, 126] width 25 height 10
type input "0.00"
type input "6"
type input "2451.00"
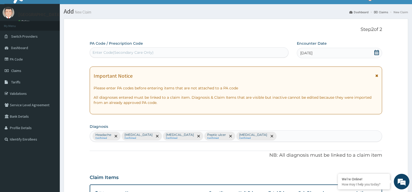
scroll to position [0, 0]
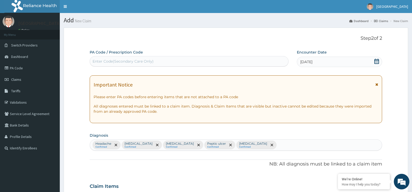
type input "6"
click at [111, 60] on div "Enter Code(Secondary Care Only)" at bounding box center [122, 61] width 61 height 5
type input "PA/EOFOEE"
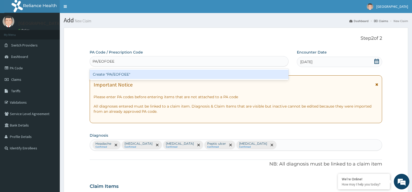
click at [116, 74] on div "Create "PA/EOFOEE"" at bounding box center [189, 74] width 199 height 9
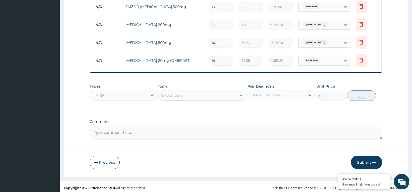
scroll to position [324, 0]
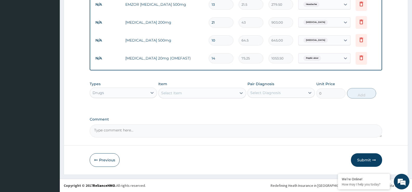
click at [373, 160] on icon "button" at bounding box center [374, 160] width 4 height 4
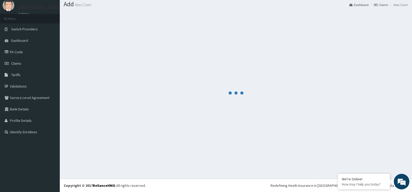
scroll to position [16, 0]
click at [16, 63] on span "Claims" at bounding box center [16, 63] width 10 height 5
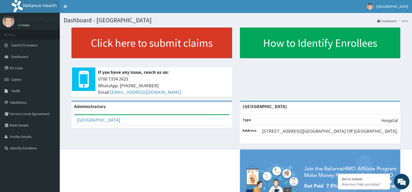
click at [124, 40] on link "Click here to submit claims" at bounding box center [151, 43] width 160 height 31
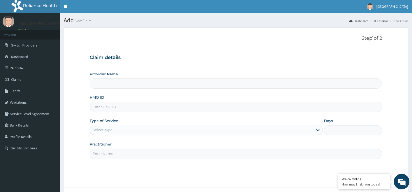
type input "[GEOGRAPHIC_DATA]"
click at [23, 56] on span "Dashboard" at bounding box center [19, 56] width 17 height 5
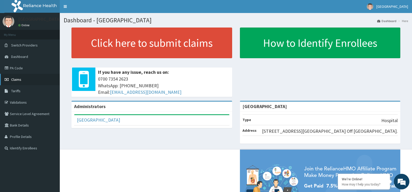
click at [22, 80] on link "Claims" at bounding box center [30, 79] width 60 height 11
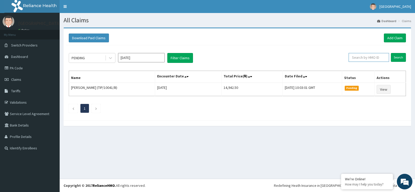
click at [361, 56] on input "text" at bounding box center [369, 57] width 41 height 9
type input "ERM/10248/B"
click at [401, 55] on input "Search" at bounding box center [398, 57] width 15 height 9
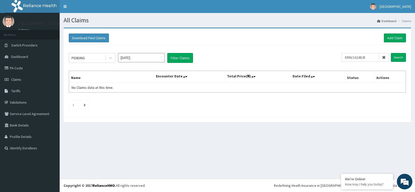
click at [387, 60] on span at bounding box center [384, 57] width 10 height 9
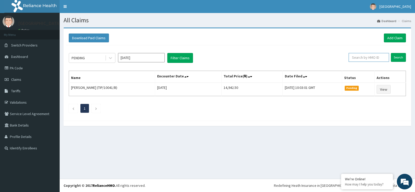
click at [362, 56] on input "text" at bounding box center [369, 57] width 41 height 9
type input "ERM/10248/B"
click at [398, 56] on input "Search" at bounding box center [398, 57] width 15 height 9
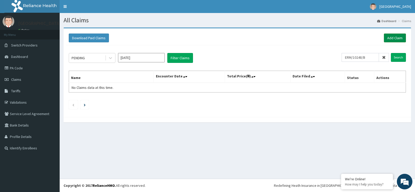
click at [391, 36] on link "Add Claim" at bounding box center [395, 37] width 22 height 9
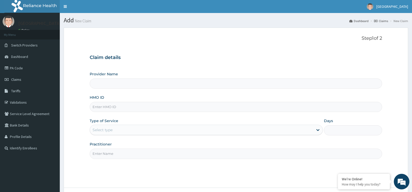
type input "[GEOGRAPHIC_DATA]"
click at [102, 106] on input "HMO ID" at bounding box center [236, 107] width 292 height 10
type input "HII/10076/A"
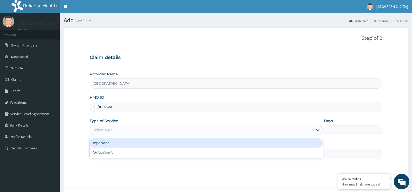
click at [97, 126] on div "Select type" at bounding box center [201, 130] width 223 height 8
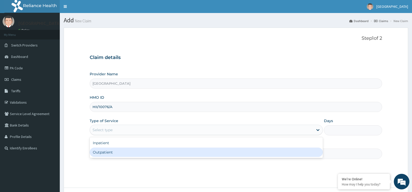
click at [100, 150] on div "Outpatient" at bounding box center [206, 151] width 233 height 9
type input "1"
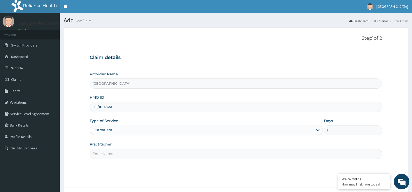
click at [102, 151] on input "Practitioner" at bounding box center [236, 154] width 292 height 10
type input "Dr [PERSON_NAME]"
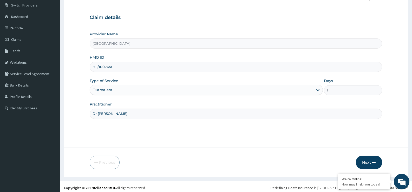
scroll to position [42, 0]
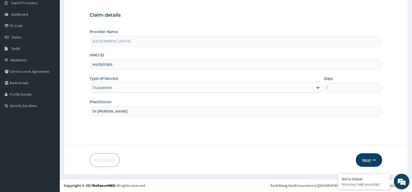
click at [367, 162] on button "Next" at bounding box center [368, 160] width 26 height 14
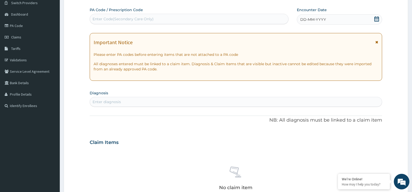
click at [379, 18] on div "DD-MM-YYYY" at bounding box center [339, 19] width 85 height 10
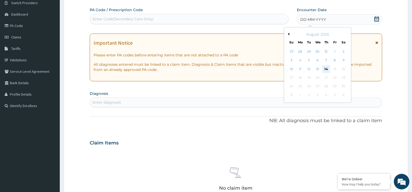
click at [327, 71] on div "14" at bounding box center [326, 69] width 8 height 8
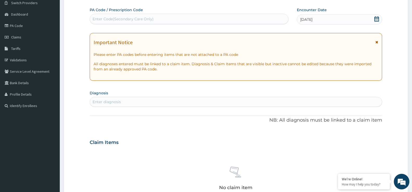
click at [109, 100] on div "Enter diagnosis" at bounding box center [106, 101] width 28 height 5
type input "UPPER RES"
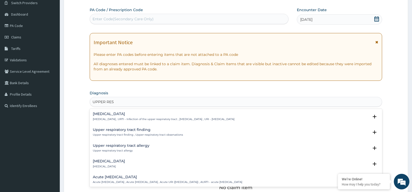
click at [112, 117] on p "[MEDICAL_DATA] , URTI - Infection of the upper respiratory tract , [MEDICAL_DAT…" at bounding box center [164, 119] width 142 height 4
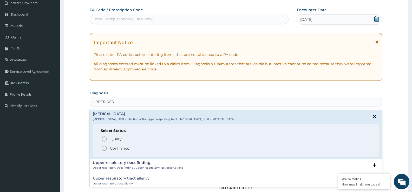
click at [118, 148] on p "Confirmed" at bounding box center [119, 148] width 19 height 5
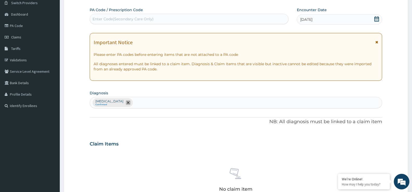
click at [129, 103] on icon "remove selection option" at bounding box center [128, 102] width 3 height 3
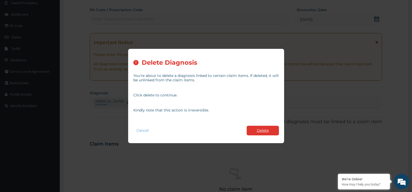
click at [264, 132] on button "Delete" at bounding box center [262, 131] width 32 height 10
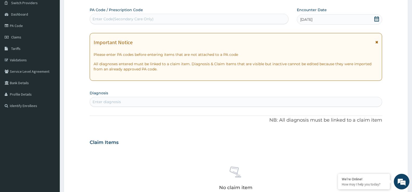
click at [97, 98] on div "Enter diagnosis" at bounding box center [236, 102] width 292 height 8
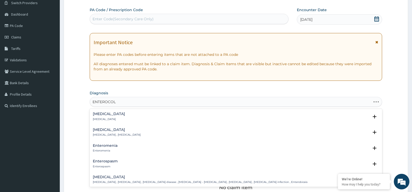
type input "ENTEROCOLI"
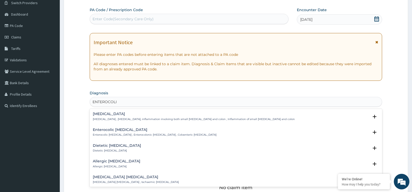
click at [104, 112] on h4 "[MEDICAL_DATA]" at bounding box center [194, 114] width 202 height 4
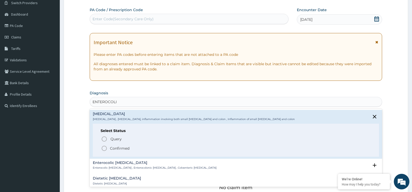
click at [120, 146] on p "Confirmed" at bounding box center [119, 148] width 19 height 5
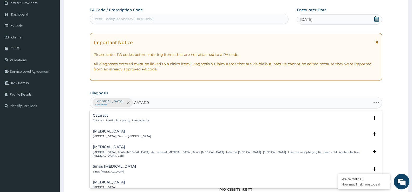
type input "[MEDICAL_DATA]"
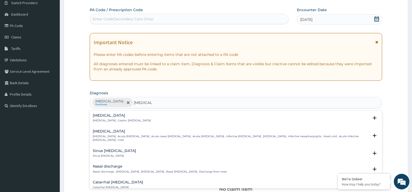
click at [143, 124] on div "[MEDICAL_DATA] [MEDICAL_DATA] , Gastric [MEDICAL_DATA] Select Status Query Quer…" at bounding box center [236, 119] width 286 height 12
click at [116, 117] on h4 "[MEDICAL_DATA]" at bounding box center [122, 115] width 58 height 4
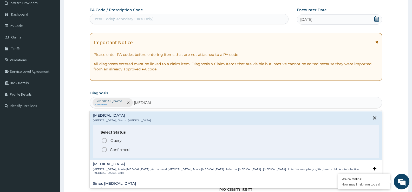
click at [107, 149] on icon "status option filled" at bounding box center [104, 149] width 6 height 6
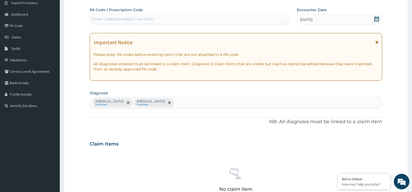
type input "Y"
type input "HYPERTEN"
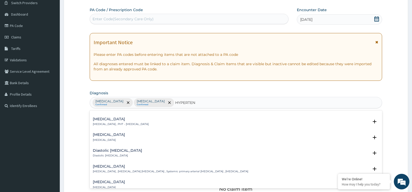
scroll to position [467, 0]
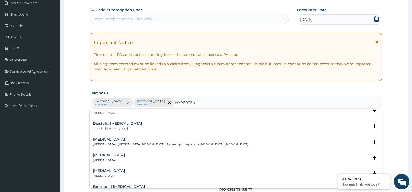
click at [144, 137] on h4 "[MEDICAL_DATA]" at bounding box center [170, 139] width 155 height 4
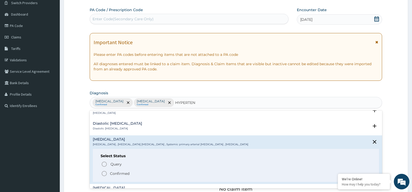
click at [125, 171] on p "Confirmed" at bounding box center [119, 173] width 19 height 5
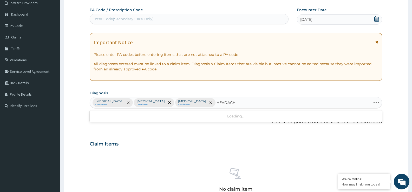
type input "HEADACHE"
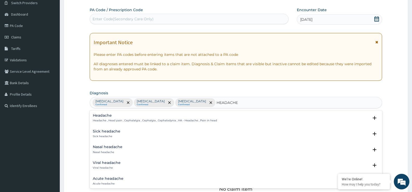
click at [195, 115] on h4 "Headache" at bounding box center [155, 115] width 124 height 4
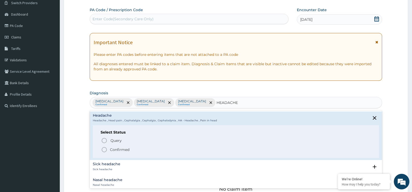
click at [127, 150] on p "Confirmed" at bounding box center [119, 149] width 19 height 5
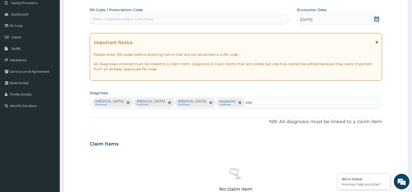
type input "MALA"
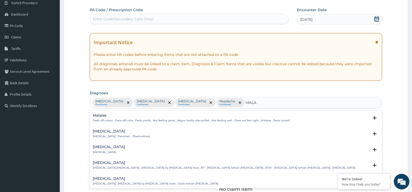
click at [134, 137] on p "[MEDICAL_DATA] , Paludism , Plasmodiosis" at bounding box center [121, 137] width 57 height 4
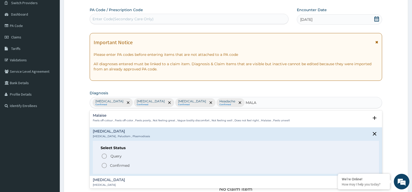
click at [101, 164] on icon "status option filled" at bounding box center [104, 165] width 6 height 6
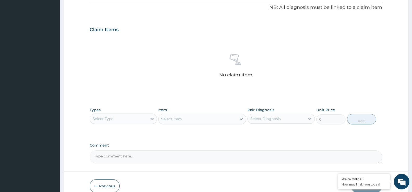
scroll to position [183, 0]
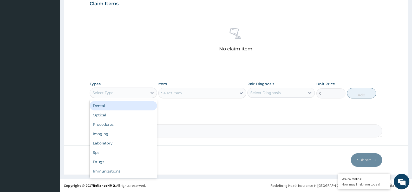
click at [124, 90] on div "Select Type" at bounding box center [118, 93] width 57 height 8
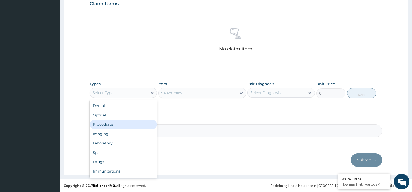
click at [117, 124] on div "Procedures" at bounding box center [123, 124] width 67 height 9
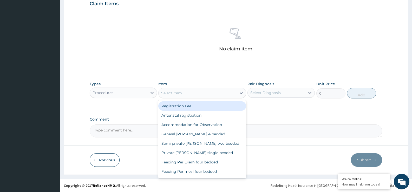
click at [170, 96] on div "Select Item" at bounding box center [197, 93] width 78 height 8
click at [174, 107] on div "Registration Fee" at bounding box center [202, 105] width 88 height 9
type input "2150"
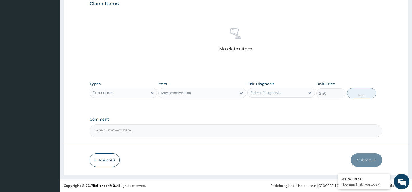
click at [275, 93] on div "Select Diagnosis" at bounding box center [265, 92] width 30 height 5
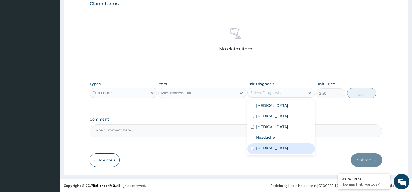
click at [274, 148] on div "[MEDICAL_DATA]" at bounding box center [280, 148] width 67 height 11
checkbox input "true"
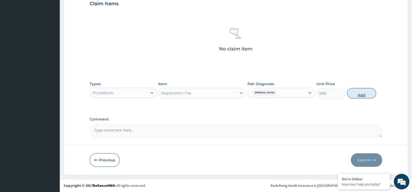
click at [358, 97] on button "Add" at bounding box center [361, 93] width 29 height 10
type input "0"
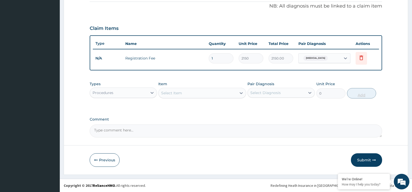
scroll to position [158, 0]
click at [181, 94] on div "Select Item" at bounding box center [171, 92] width 21 height 5
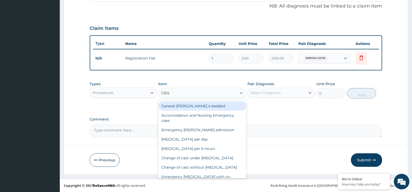
type input "GENE"
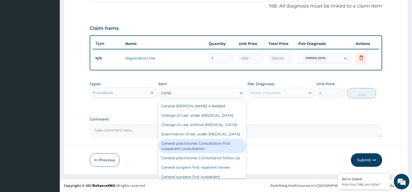
click at [177, 153] on div "General practitioner Consultation first outpatient consultation" at bounding box center [202, 146] width 88 height 15
type input "3547.5"
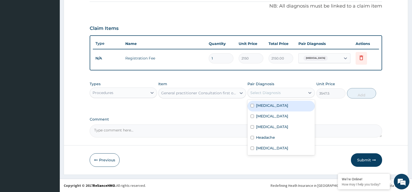
click at [272, 93] on div "Select Diagnosis" at bounding box center [265, 92] width 30 height 5
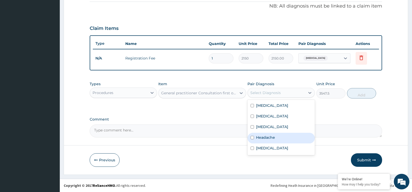
click at [272, 142] on div "Headache" at bounding box center [280, 138] width 67 height 11
checkbox input "true"
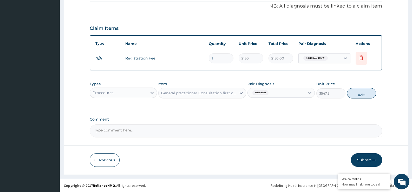
click at [350, 93] on button "Add" at bounding box center [361, 93] width 29 height 10
type input "0"
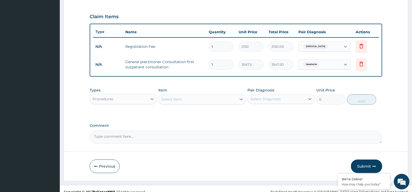
scroll to position [176, 0]
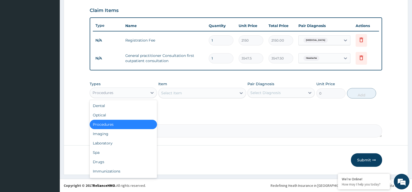
click at [116, 92] on div "Procedures" at bounding box center [118, 93] width 57 height 8
click at [127, 145] on div "Laboratory" at bounding box center [123, 142] width 67 height 9
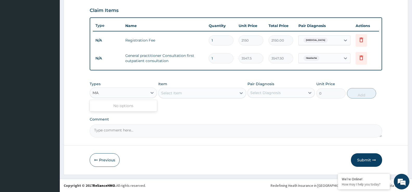
type input "M"
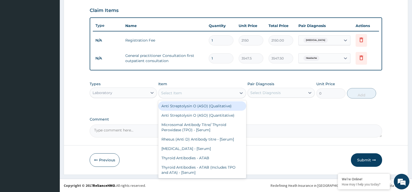
drag, startPoint x: 185, startPoint y: 91, endPoint x: 234, endPoint y: 72, distance: 52.5
click at [197, 85] on div "Item option General practitioner Consultation first outpatient consultation, se…" at bounding box center [202, 89] width 88 height 17
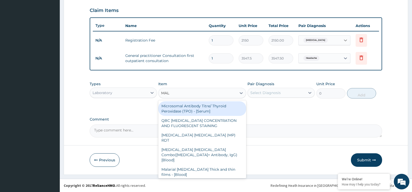
type input "MALA"
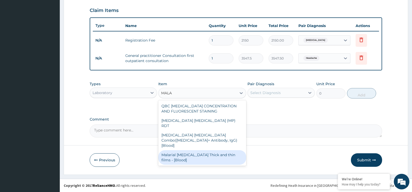
click at [183, 150] on div "Malarial Parasite Thick and thin films - [Blood]" at bounding box center [202, 157] width 88 height 15
type input "1612.5"
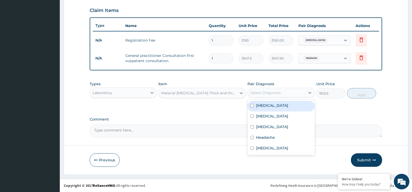
click at [301, 93] on div "Select Diagnosis" at bounding box center [275, 93] width 57 height 8
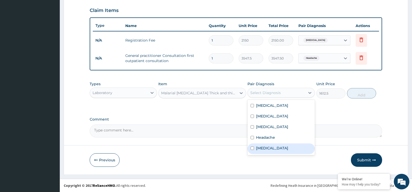
click at [284, 150] on div "Malaria" at bounding box center [280, 148] width 67 height 11
checkbox input "true"
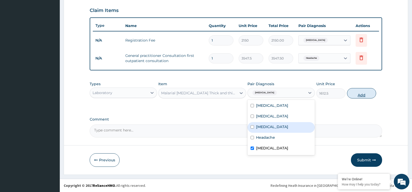
click at [364, 93] on button "Add" at bounding box center [361, 93] width 29 height 10
type input "0"
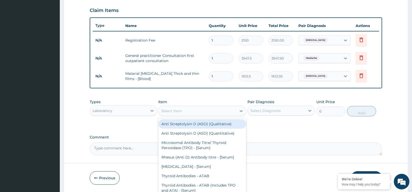
click at [204, 111] on div "Select Item" at bounding box center [197, 111] width 78 height 8
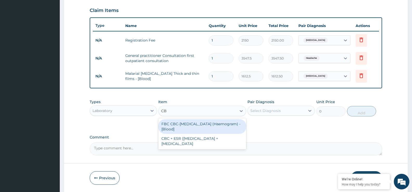
type input "CBC"
click at [207, 128] on div "FBC CBC-Complete Blood Count (Haemogram) - [Blood]" at bounding box center [202, 126] width 88 height 15
type input "4300"
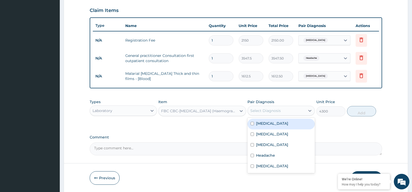
click at [268, 112] on div "Select Diagnosis" at bounding box center [265, 110] width 30 height 5
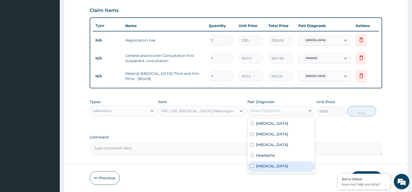
click at [267, 166] on label "Malaria" at bounding box center [272, 165] width 32 height 5
checkbox input "true"
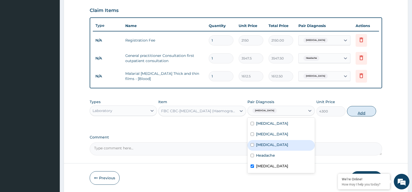
click at [370, 113] on button "Add" at bounding box center [361, 111] width 29 height 10
type input "0"
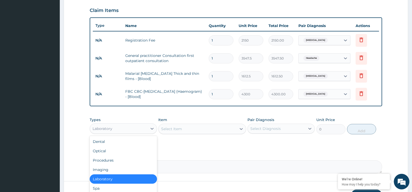
click at [143, 132] on div "Laboratory" at bounding box center [118, 128] width 57 height 8
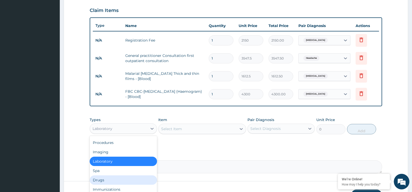
click at [107, 182] on div "Drugs" at bounding box center [123, 179] width 67 height 9
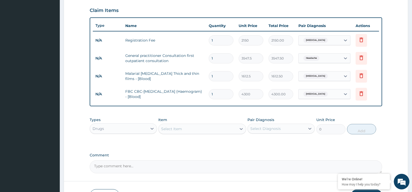
click at [188, 128] on div "Select Item" at bounding box center [197, 129] width 78 height 8
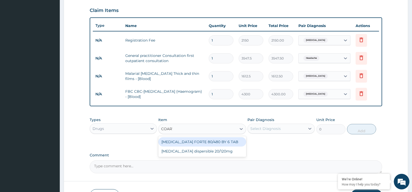
type input "COARTE"
click at [223, 143] on div "COARTEM FORTE 80/480 BY 6 TAB" at bounding box center [202, 141] width 88 height 9
type input "408.5"
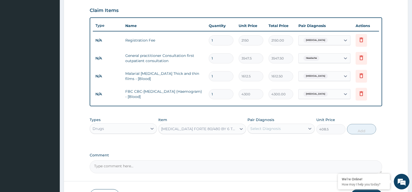
click at [282, 129] on div "Select Diagnosis" at bounding box center [275, 128] width 57 height 8
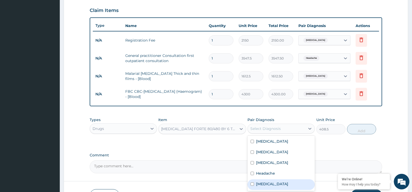
drag, startPoint x: 276, startPoint y: 189, endPoint x: 284, endPoint y: 185, distance: 8.4
click at [276, 189] on div "Malaria" at bounding box center [280, 184] width 67 height 11
checkbox input "true"
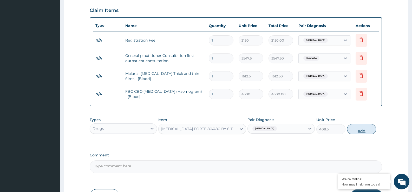
click at [357, 129] on button "Add" at bounding box center [361, 129] width 29 height 10
type input "0"
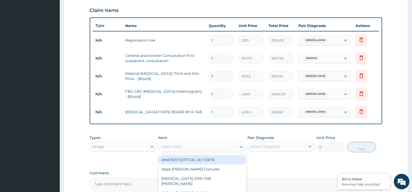
drag, startPoint x: 185, startPoint y: 142, endPoint x: 190, endPoint y: 140, distance: 5.7
click at [185, 143] on div "Select Item" at bounding box center [197, 147] width 78 height 8
type input "PARA"
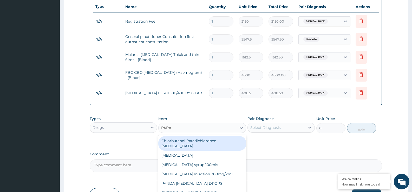
scroll to position [230, 0]
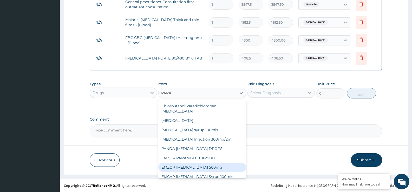
drag, startPoint x: 220, startPoint y: 163, endPoint x: 221, endPoint y: 158, distance: 4.9
click at [221, 163] on div "EMZOR PARACETAMOL 500mg" at bounding box center [202, 167] width 88 height 9
type input "21.5"
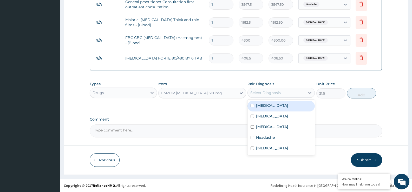
click at [277, 90] on div "Select Diagnosis" at bounding box center [265, 92] width 30 height 5
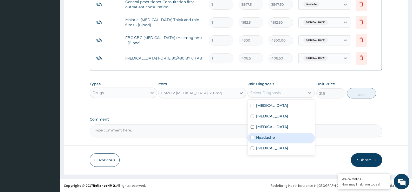
click at [281, 136] on div "Headache" at bounding box center [280, 138] width 67 height 11
checkbox input "true"
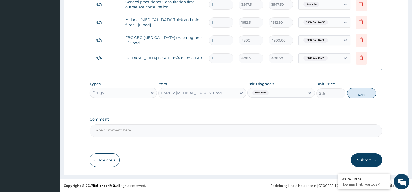
click at [364, 93] on button "Add" at bounding box center [361, 93] width 29 height 10
type input "0"
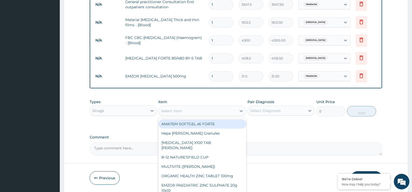
click at [184, 111] on div "Select Item" at bounding box center [197, 111] width 78 height 8
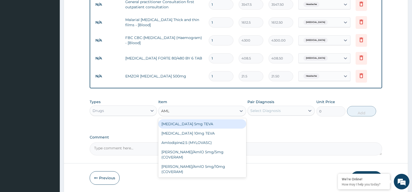
type input "AMLO"
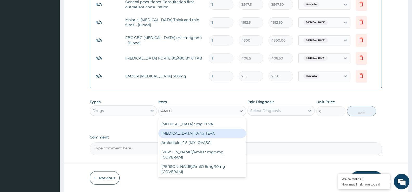
click at [182, 132] on div "Amlodipine 10mg TEVA" at bounding box center [202, 133] width 88 height 9
type input "91.375"
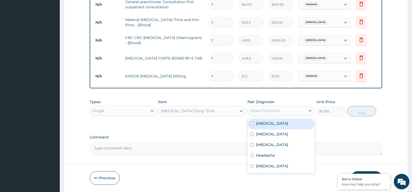
click at [267, 113] on div "Select Diagnosis" at bounding box center [275, 110] width 57 height 8
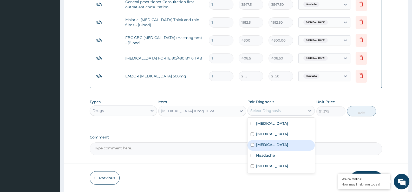
click at [281, 142] on label "Essential hypertension" at bounding box center [272, 144] width 32 height 5
checkbox input "true"
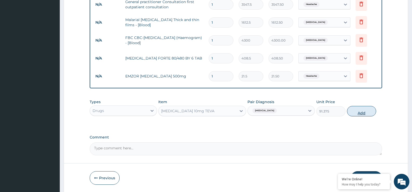
click at [367, 110] on button "Add" at bounding box center [361, 111] width 29 height 10
type input "0"
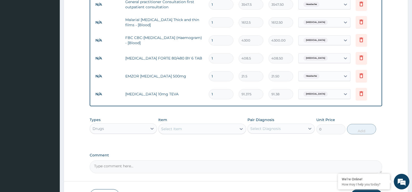
click at [168, 127] on div "Select Item" at bounding box center [171, 128] width 21 height 5
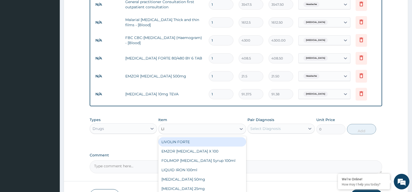
type input "LIS"
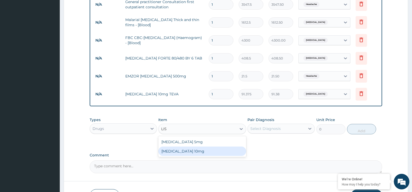
click at [166, 152] on div "Lisinopril 10mg" at bounding box center [202, 150] width 88 height 9
type input "110"
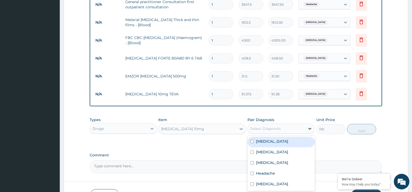
click at [305, 132] on div at bounding box center [309, 128] width 9 height 9
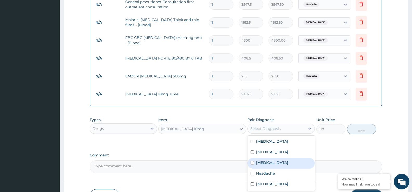
click at [302, 160] on div "Essential hypertension" at bounding box center [280, 163] width 67 height 11
checkbox input "true"
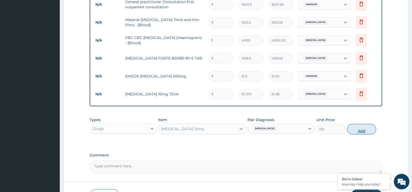
click at [354, 130] on button "Add" at bounding box center [361, 129] width 29 height 10
type input "0"
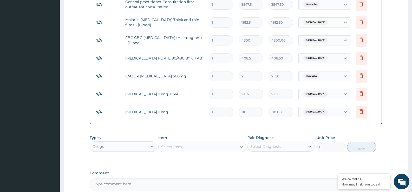
click at [190, 147] on div "Select Item" at bounding box center [197, 147] width 78 height 8
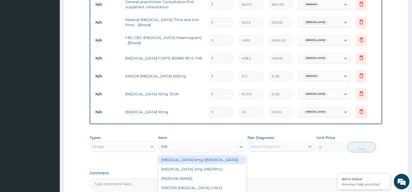
type input "PIRI"
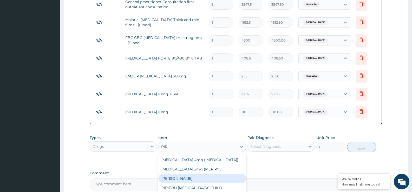
click at [185, 176] on div "PIRITON TAB EVANS" at bounding box center [202, 178] width 88 height 9
type input "21.5"
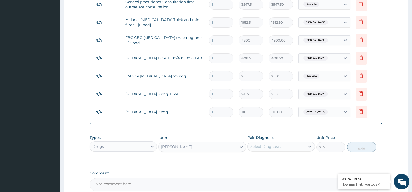
click at [260, 149] on div "Select Diagnosis" at bounding box center [275, 146] width 57 height 8
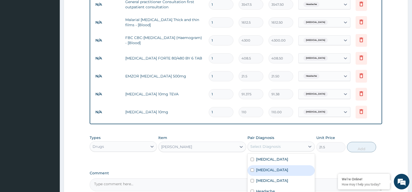
click at [263, 171] on label "Gastritis" at bounding box center [272, 169] width 32 height 5
checkbox input "true"
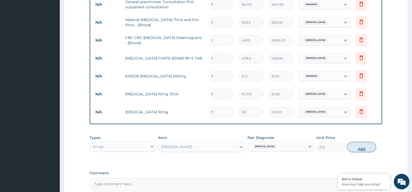
click at [358, 146] on button "Add" at bounding box center [361, 147] width 29 height 10
type input "0"
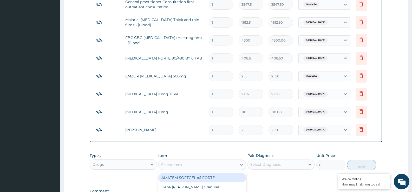
click at [186, 161] on div "Select Item" at bounding box center [197, 164] width 78 height 8
type input "ERYTHR"
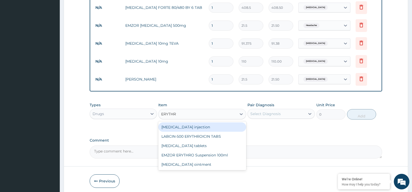
scroll to position [281, 0]
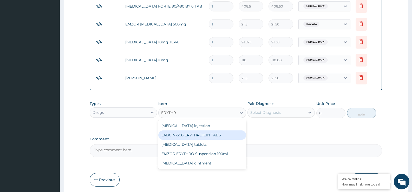
click at [186, 135] on div "LABCIN-500 ERYTHROICIN TABS" at bounding box center [202, 134] width 88 height 9
type input "198.875"
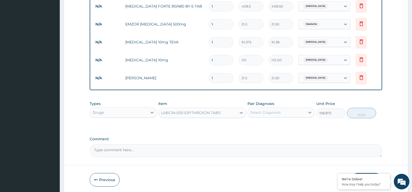
click at [264, 114] on div "Select Diagnosis" at bounding box center [265, 112] width 30 height 5
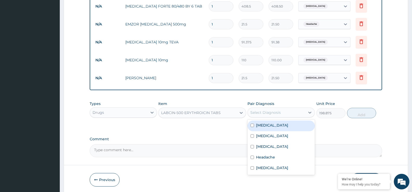
click at [273, 125] on label "Enterocolitis" at bounding box center [272, 125] width 32 height 5
checkbox input "true"
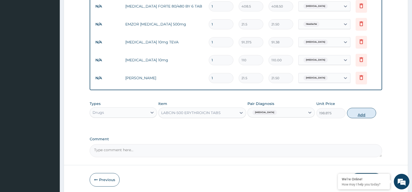
click at [359, 110] on button "Add" at bounding box center [361, 113] width 29 height 10
type input "0"
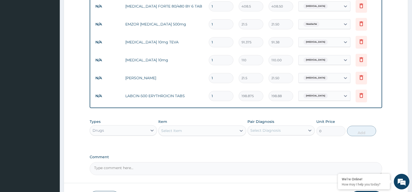
type input "10"
type input "1988.75"
type input "10"
click at [213, 79] on input "1" at bounding box center [221, 78] width 25 height 10
type input "15"
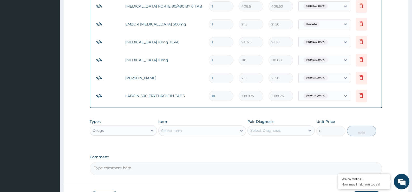
type input "322.50"
type input "1"
type input "21.50"
type input "0.00"
type input "5"
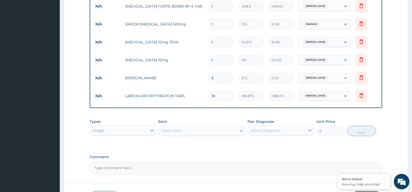
type input "107.50"
type input "5"
click at [214, 61] on input "1" at bounding box center [221, 60] width 25 height 10
type input "0.00"
type input "3"
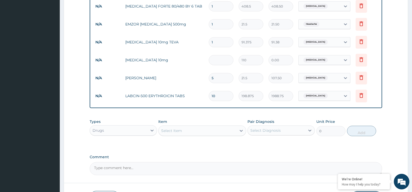
type input "330.00"
type input "30"
type input "3300.00"
type input "30"
click at [212, 43] on input "1" at bounding box center [221, 42] width 25 height 10
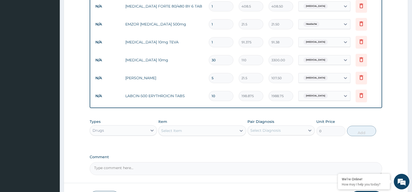
click at [212, 43] on input "1" at bounding box center [221, 42] width 25 height 10
click at [213, 41] on input "1" at bounding box center [221, 42] width 25 height 10
type input "0.00"
type input "3"
type input "274.13"
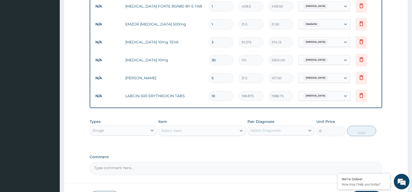
type input "30"
type input "2741.25"
type input "31"
type input "2832.63"
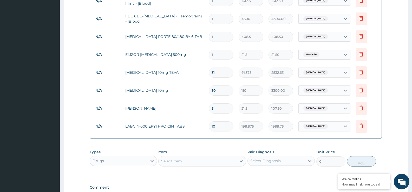
scroll to position [230, 0]
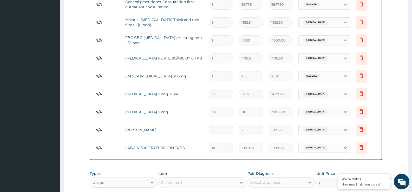
type input "31"
click at [214, 71] on input "1" at bounding box center [221, 76] width 25 height 10
type input "12"
type input "258.00"
type input "12"
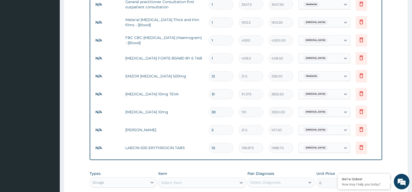
click at [213, 59] on input "1" at bounding box center [221, 58] width 25 height 10
type input "0.00"
type input "6"
type input "2451.00"
type input "7"
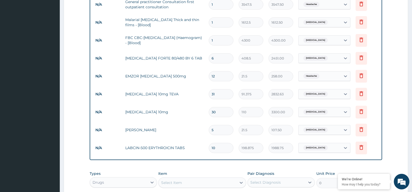
type input "2859.50"
type input "8"
type input "3268.00"
type input "9"
type input "3676.50"
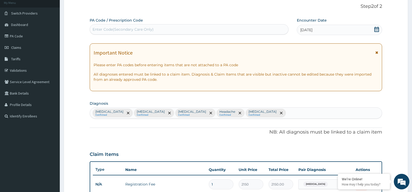
scroll to position [0, 0]
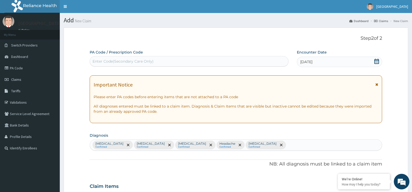
type input "9"
click at [152, 63] on div "Enter Code(Secondary Care Only)" at bounding box center [122, 61] width 61 height 5
type input "PA/881D9C"
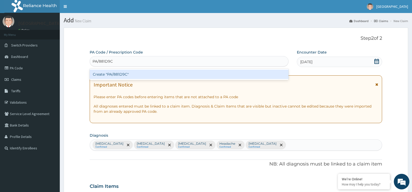
click at [151, 73] on div "Create "PA/881D9C"" at bounding box center [189, 74] width 199 height 9
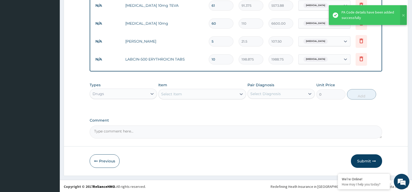
scroll to position [319, 0]
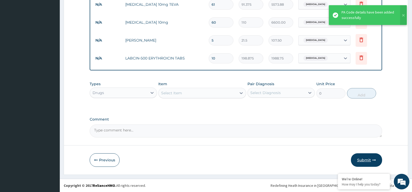
click at [368, 160] on button "Submit" at bounding box center [366, 160] width 31 height 14
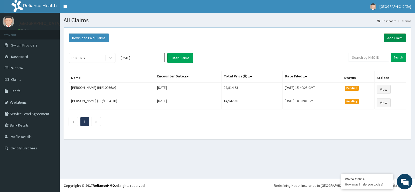
click at [394, 36] on link "Add Claim" at bounding box center [395, 37] width 22 height 9
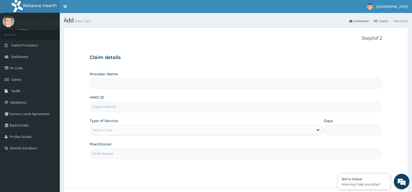
click at [125, 78] on div "Provider Name" at bounding box center [236, 79] width 292 height 17
click at [127, 74] on div "Provider Name" at bounding box center [236, 79] width 292 height 17
click at [115, 107] on input "HMO ID" at bounding box center [236, 107] width 292 height 10
type input "[GEOGRAPHIC_DATA]"
click at [141, 72] on div "Provider Name [GEOGRAPHIC_DATA]" at bounding box center [236, 79] width 292 height 17
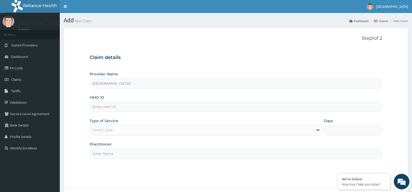
click at [122, 109] on input "HMO ID" at bounding box center [236, 107] width 292 height 10
type input "ERM/10248/C"
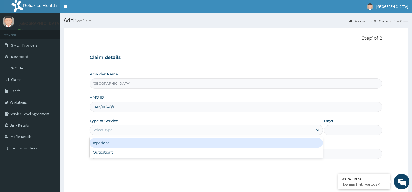
click at [122, 130] on div "Select type" at bounding box center [201, 130] width 223 height 8
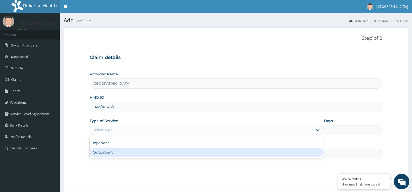
click at [119, 151] on div "Outpatient" at bounding box center [206, 151] width 233 height 9
type input "1"
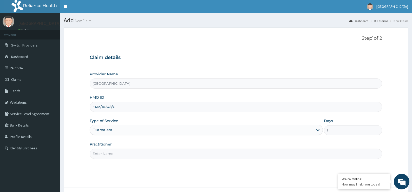
click at [119, 151] on input "Practitioner" at bounding box center [236, 154] width 292 height 10
type input "Dr [PERSON_NAME]"
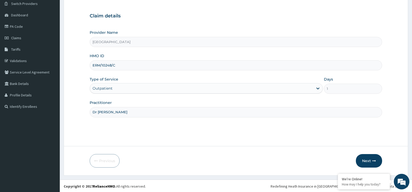
scroll to position [42, 0]
click at [378, 160] on button "Next" at bounding box center [368, 160] width 26 height 14
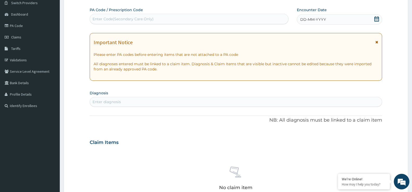
click at [373, 18] on div "DD-MM-YYYY" at bounding box center [339, 19] width 85 height 10
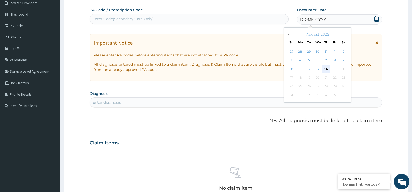
click at [324, 66] on div "14" at bounding box center [326, 69] width 8 height 8
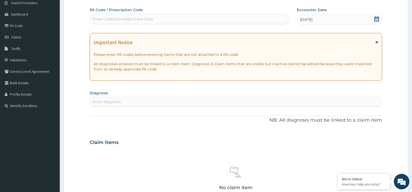
click at [98, 103] on div "Enter diagnosis" at bounding box center [106, 101] width 28 height 5
type input "HEADACHE"
